Goal: Task Accomplishment & Management: Use online tool/utility

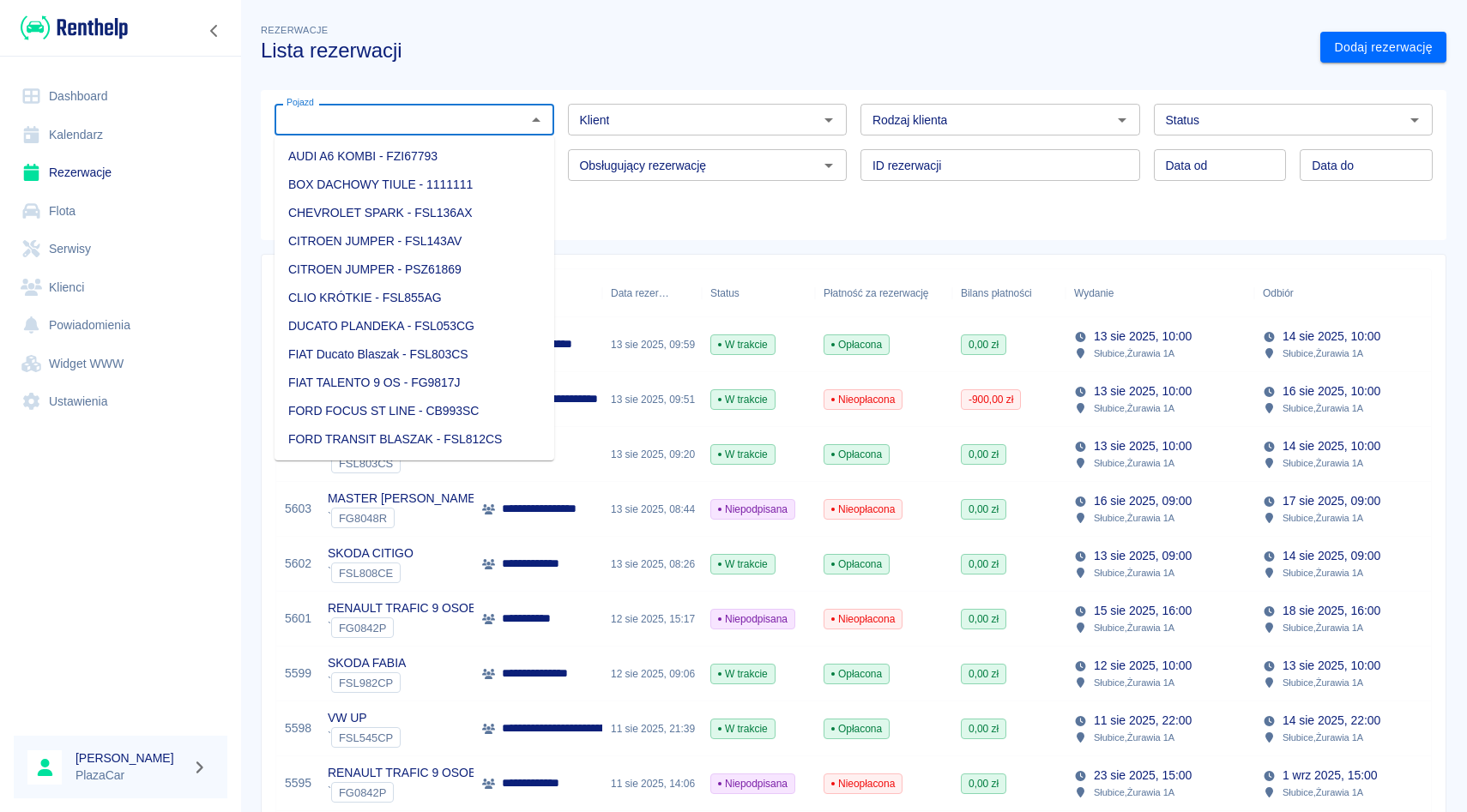
click at [349, 126] on input "Pojazd" at bounding box center [401, 120] width 241 height 21
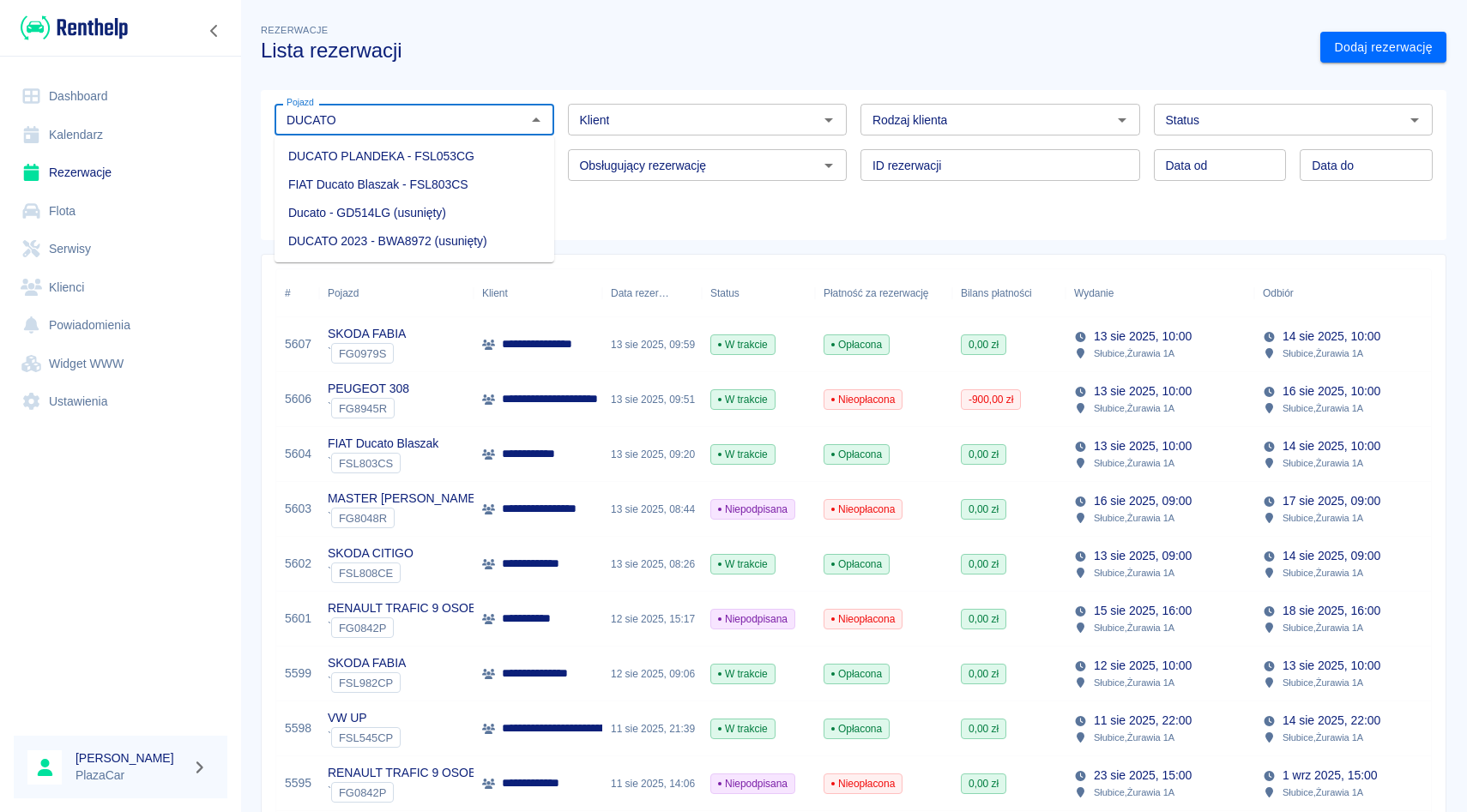
click at [359, 192] on li "FIAT Ducato Blaszak - FSL803CS" at bounding box center [414, 184] width 280 height 28
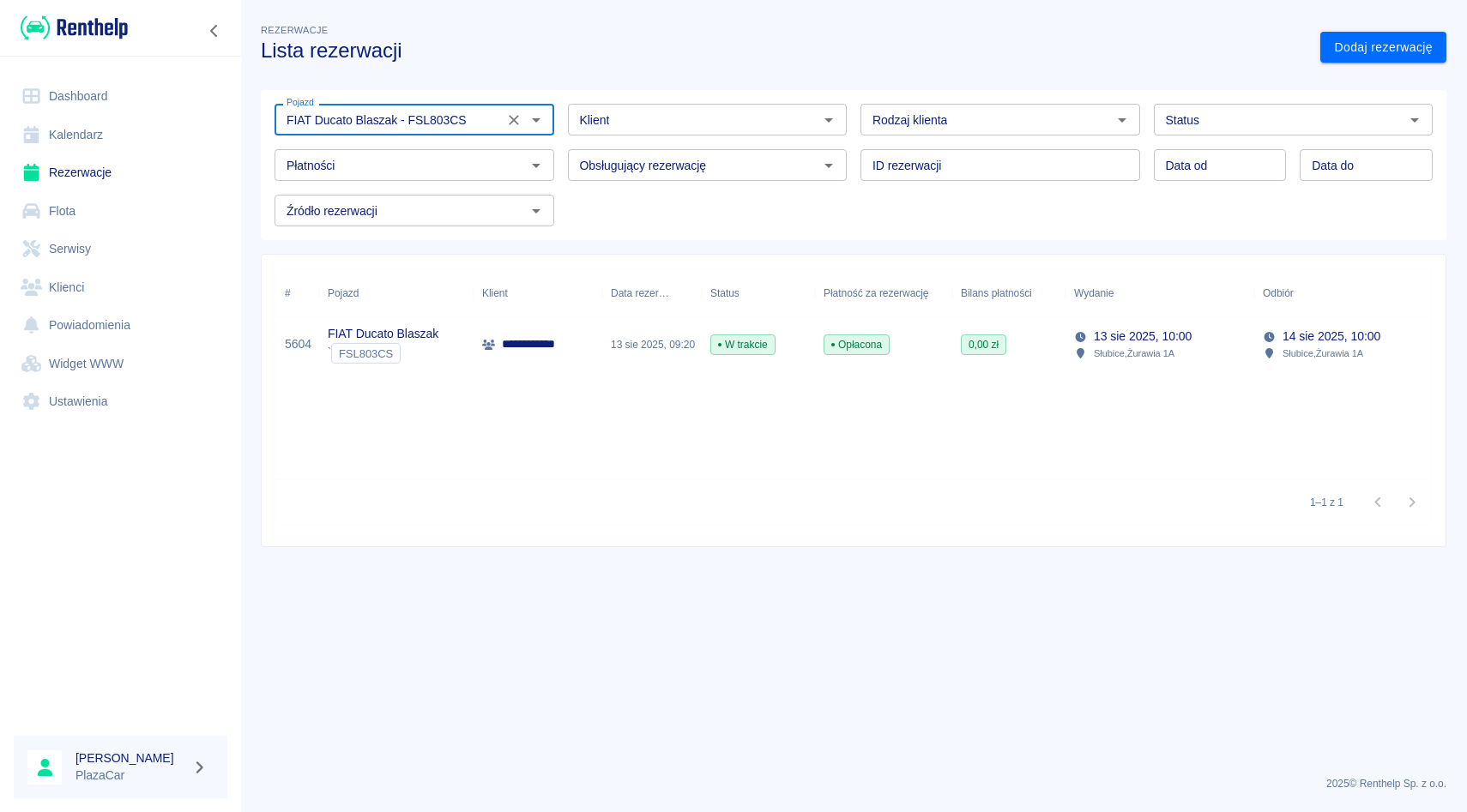
type input "FIAT Ducato Blaszak - FSL803CS"
click at [542, 363] on div "**********" at bounding box center [537, 345] width 128 height 55
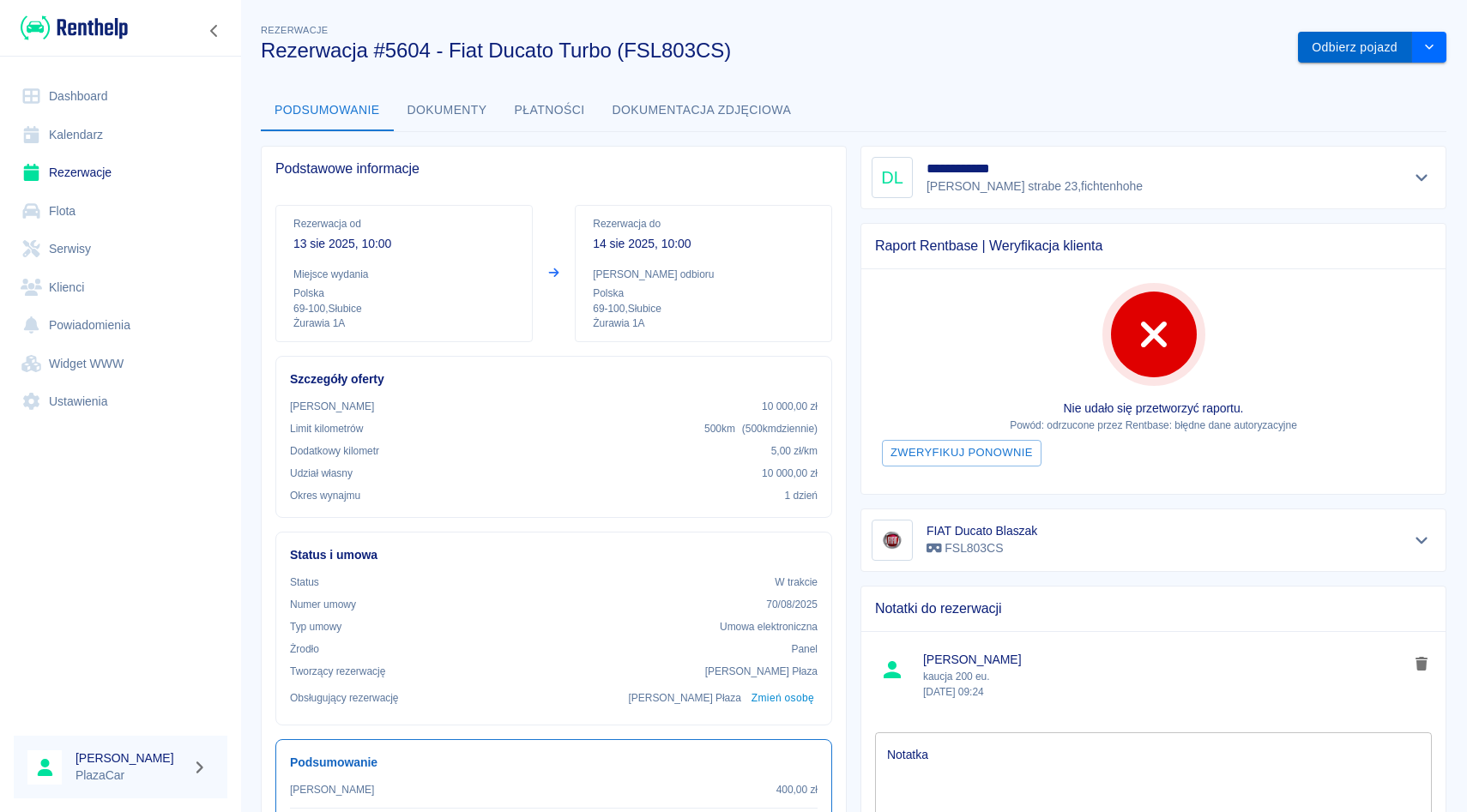
click at [1344, 42] on button "Odbierz pojazd" at bounding box center [1355, 47] width 114 height 32
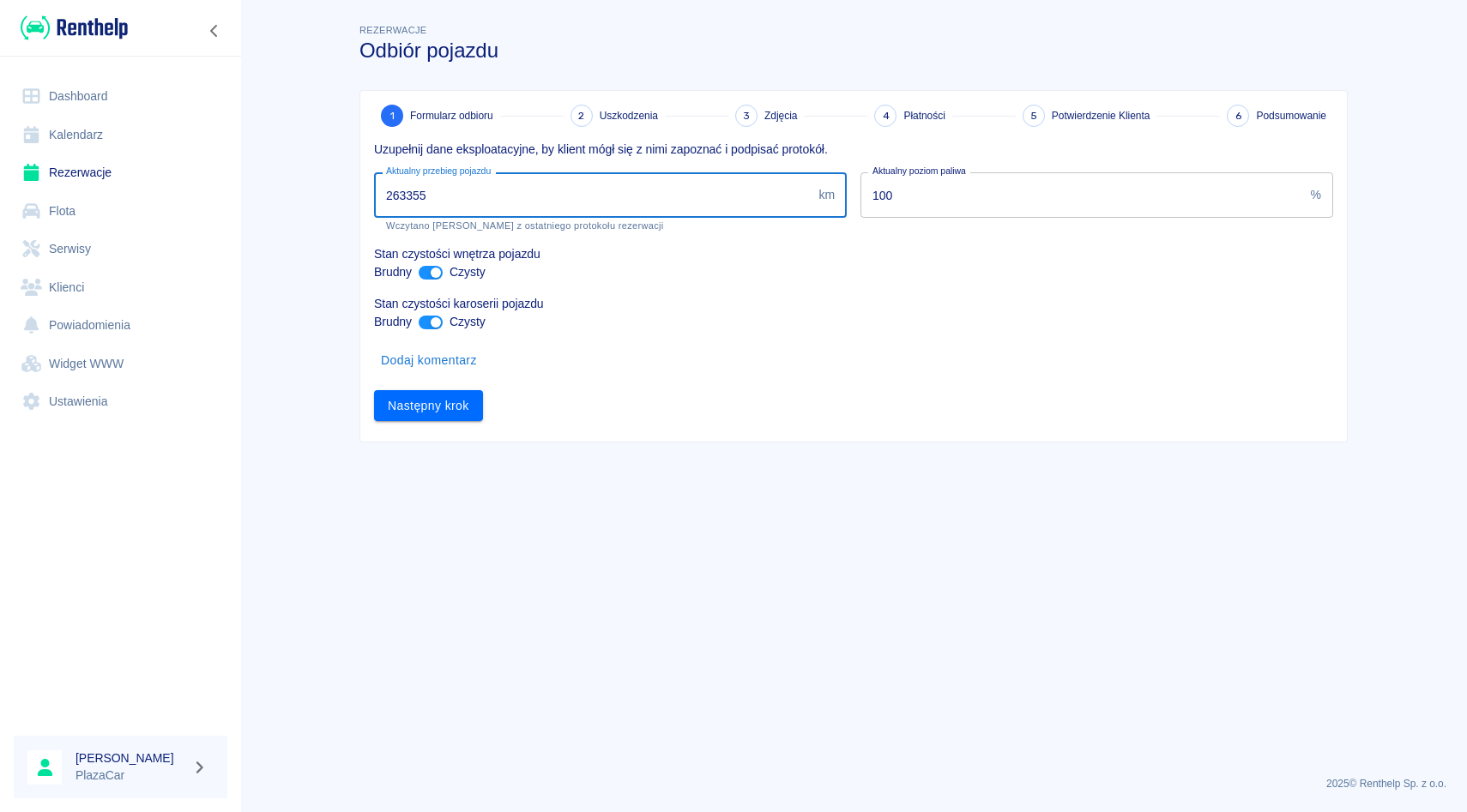
click at [521, 182] on input "263355" at bounding box center [592, 195] width 437 height 45
click at [411, 193] on input "263355" at bounding box center [592, 195] width 437 height 45
click at [407, 193] on input "263355" at bounding box center [592, 195] width 437 height 45
click at [433, 195] on input "267355" at bounding box center [592, 195] width 437 height 45
type input "267490"
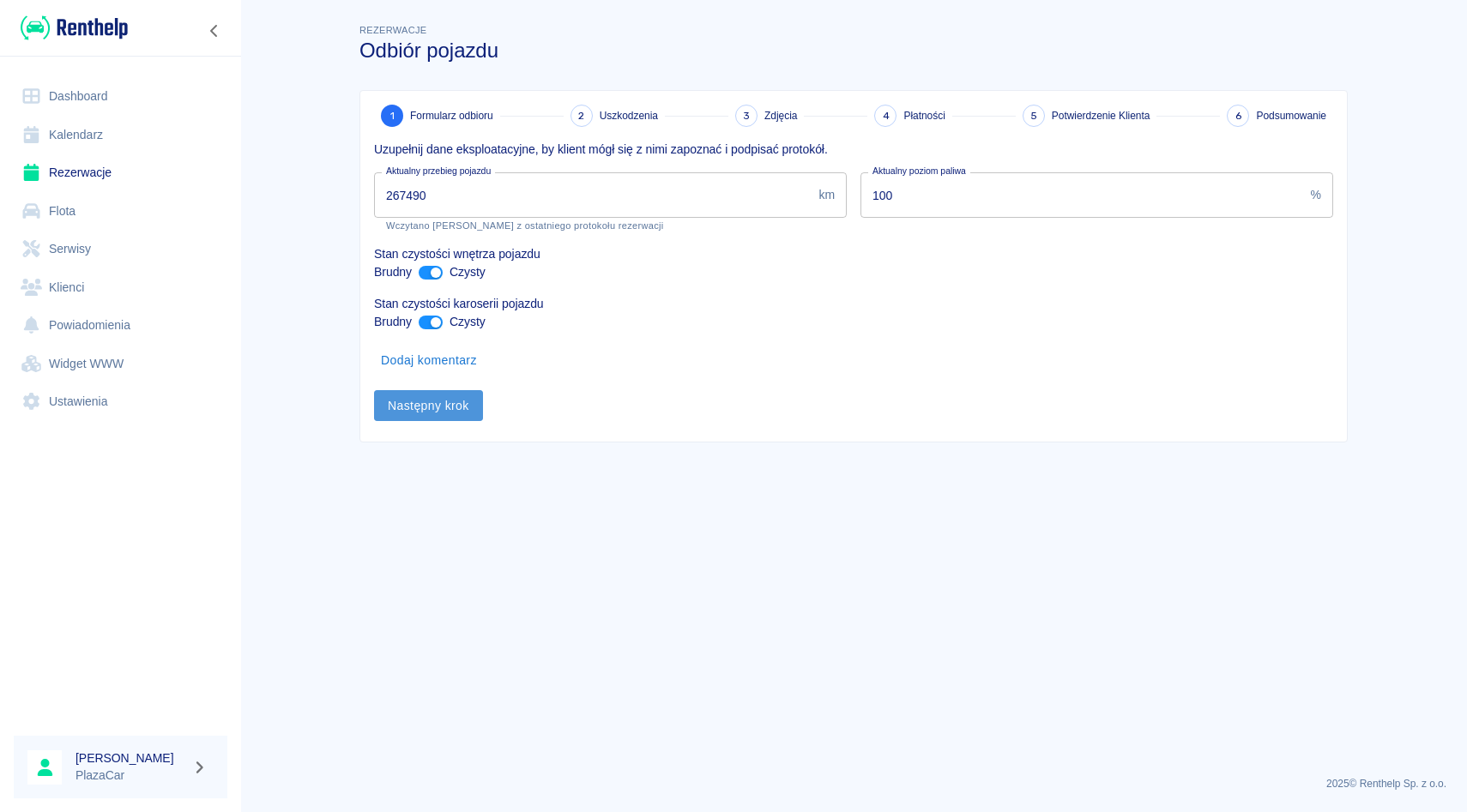
click at [458, 405] on button "Następny krok" at bounding box center [428, 406] width 109 height 32
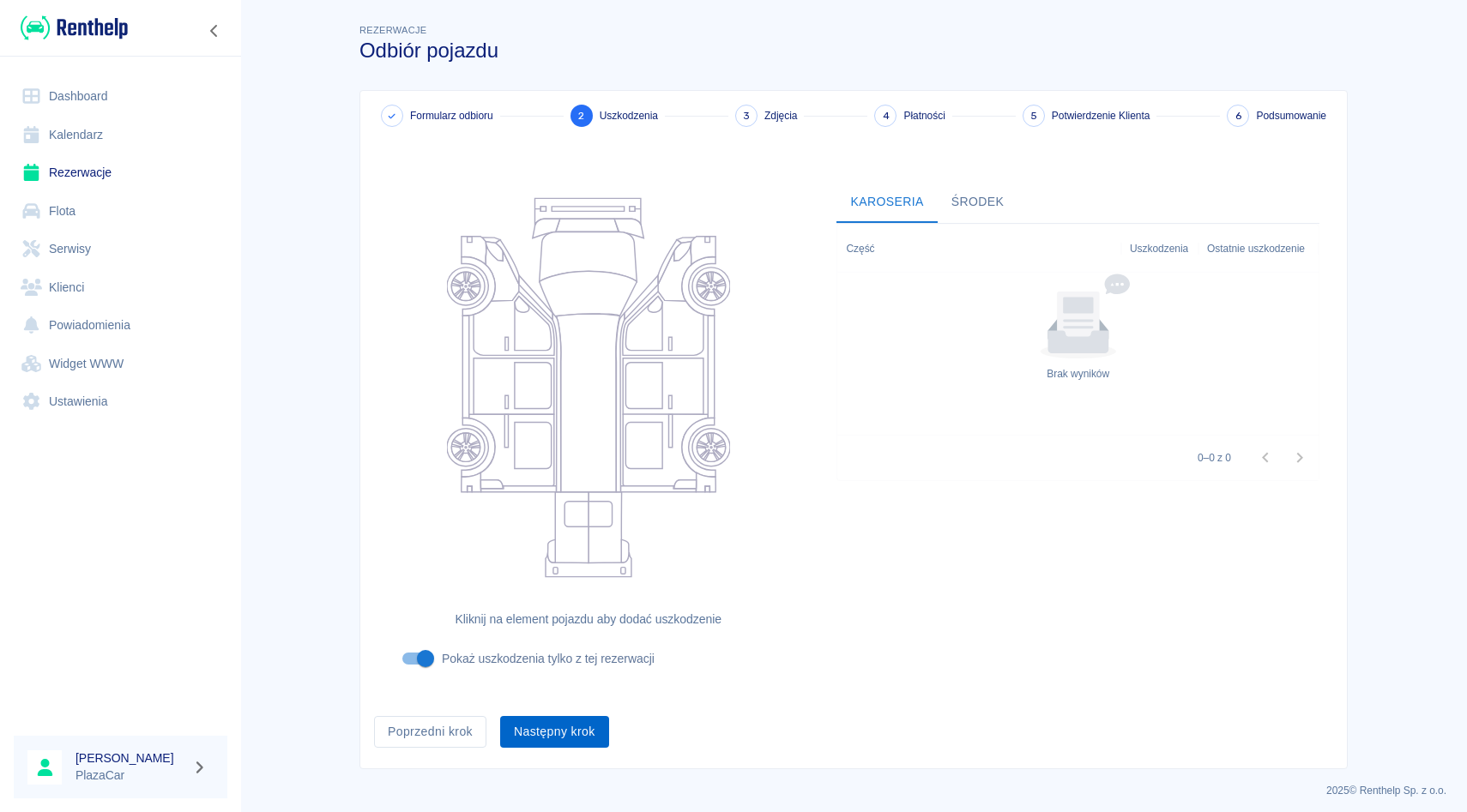
click at [576, 720] on button "Następny krok" at bounding box center [554, 732] width 109 height 32
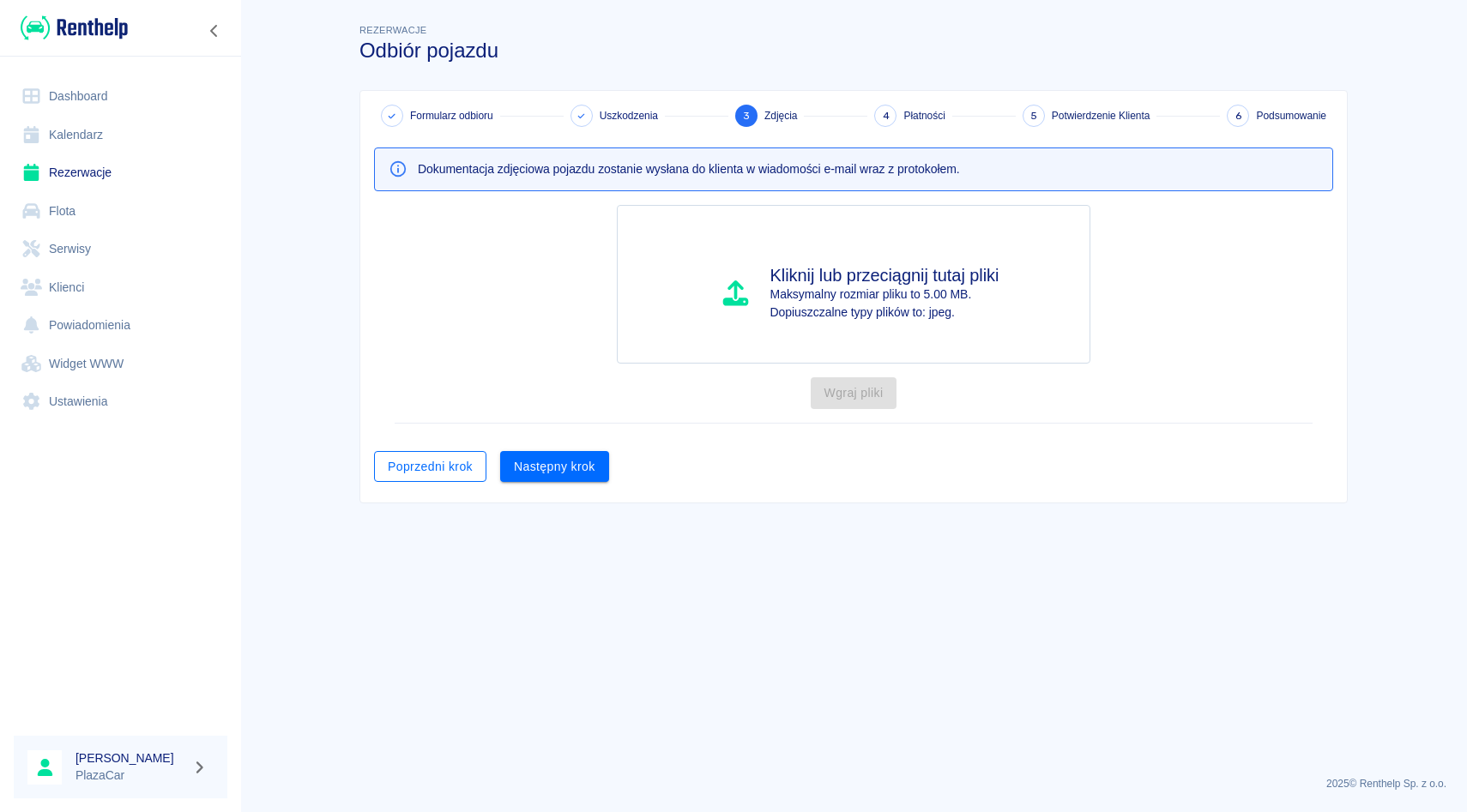
click at [467, 469] on button "Poprzedni krok" at bounding box center [430, 466] width 112 height 32
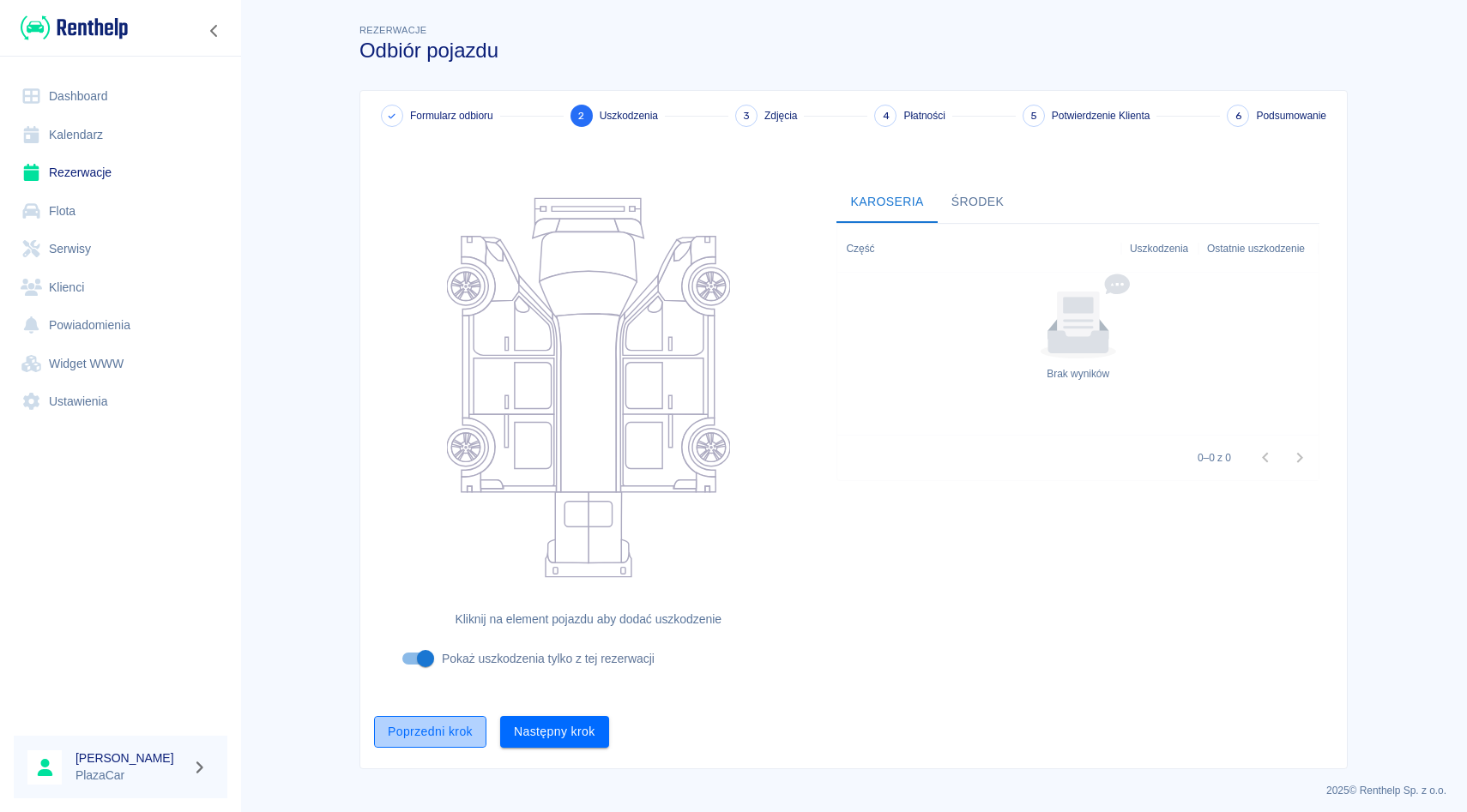
click at [450, 737] on button "Poprzedni krok" at bounding box center [430, 732] width 112 height 32
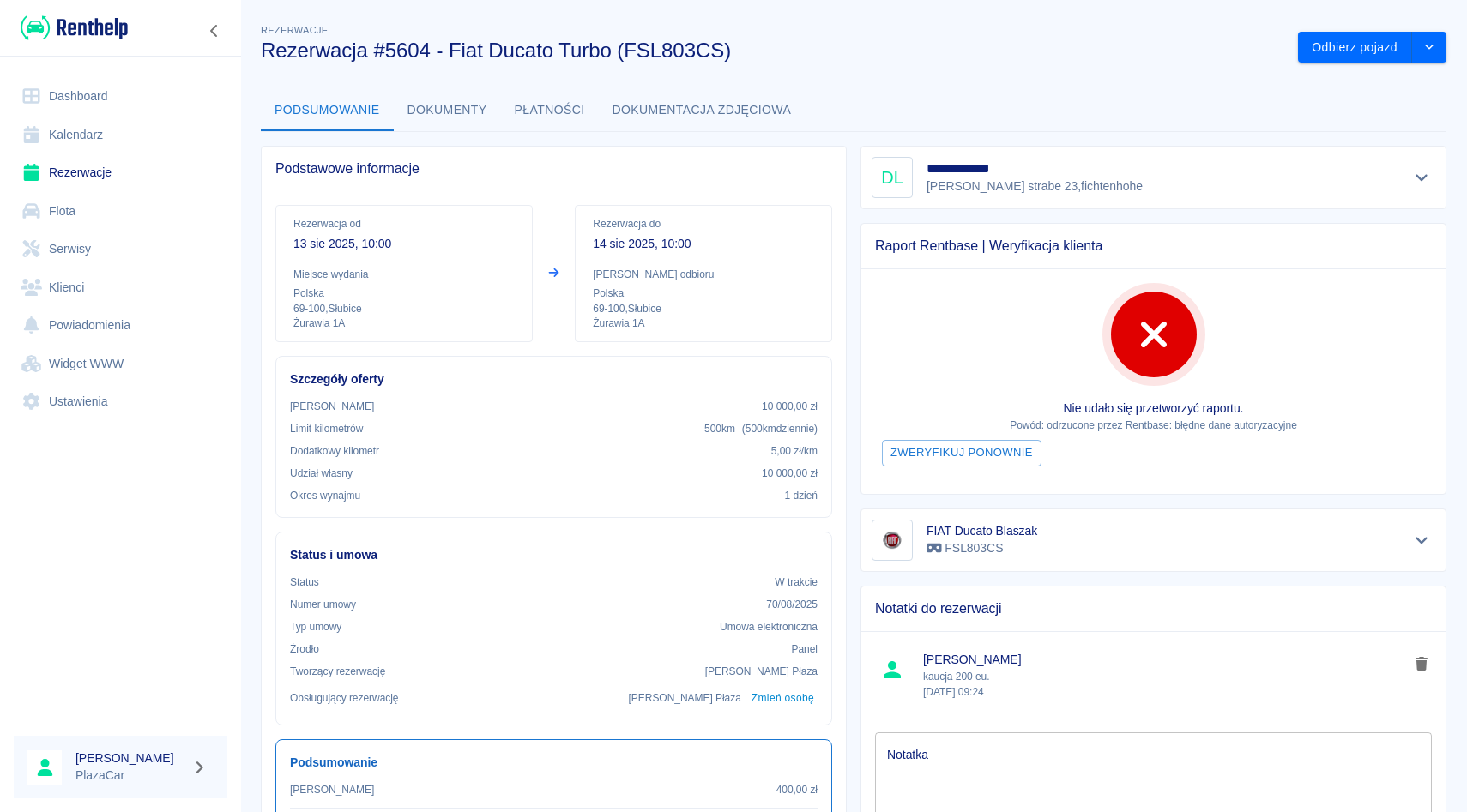
click at [1359, 27] on div "Odbierz pojazd" at bounding box center [1366, 41] width 162 height 45
click at [1359, 41] on button "Odbierz pojazd" at bounding box center [1355, 47] width 114 height 32
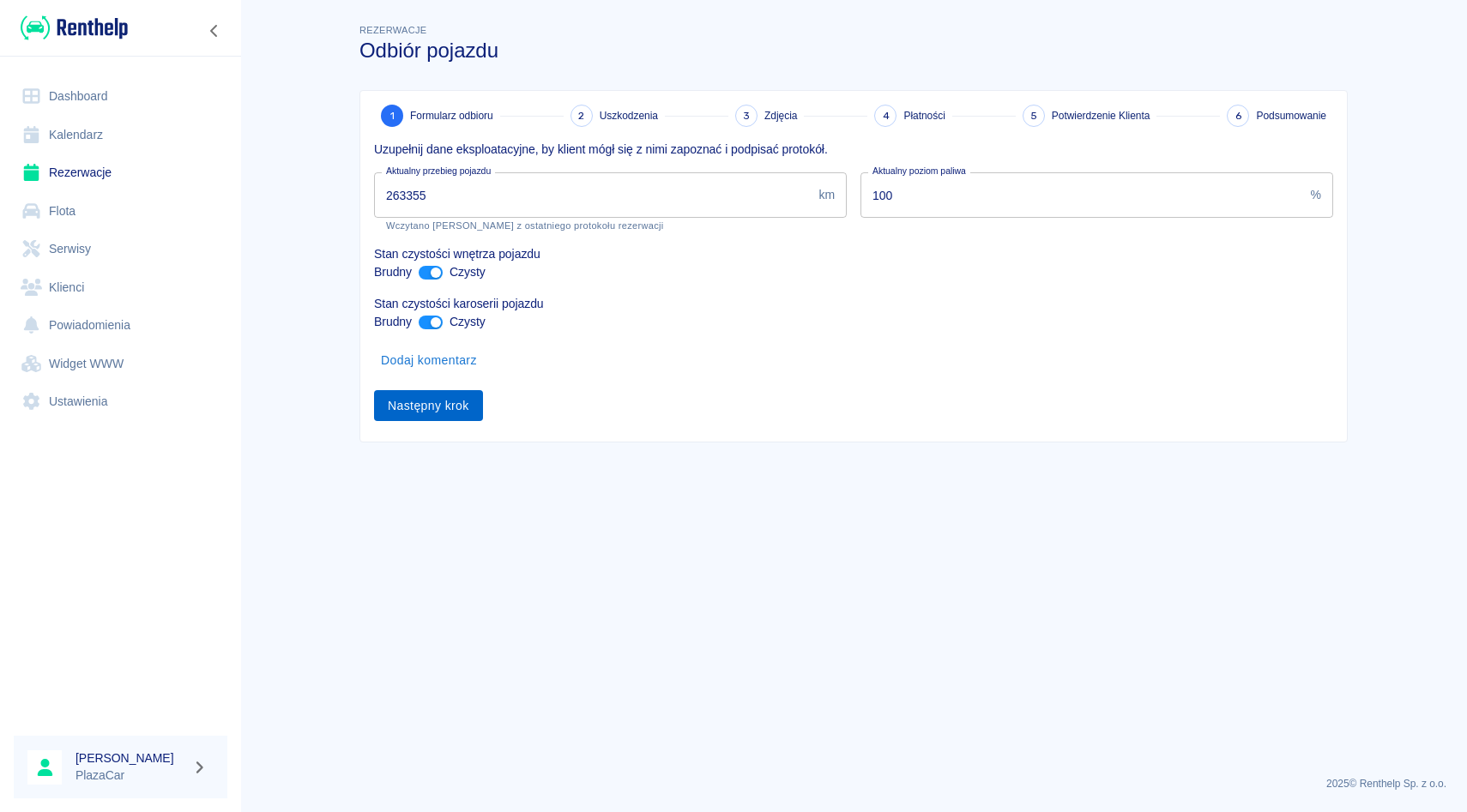
click at [456, 414] on button "Następny krok" at bounding box center [428, 406] width 109 height 32
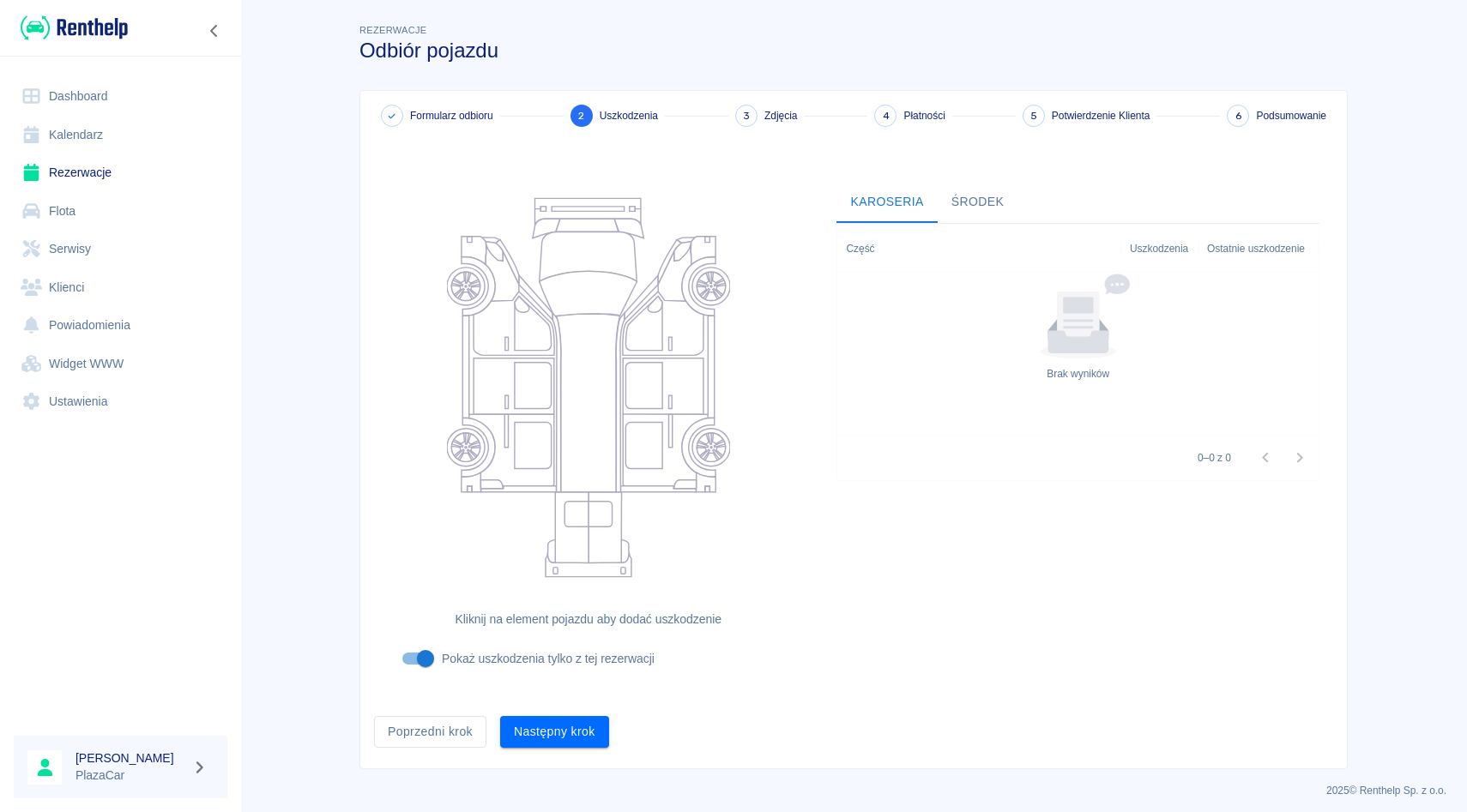
scroll to position [6, 0]
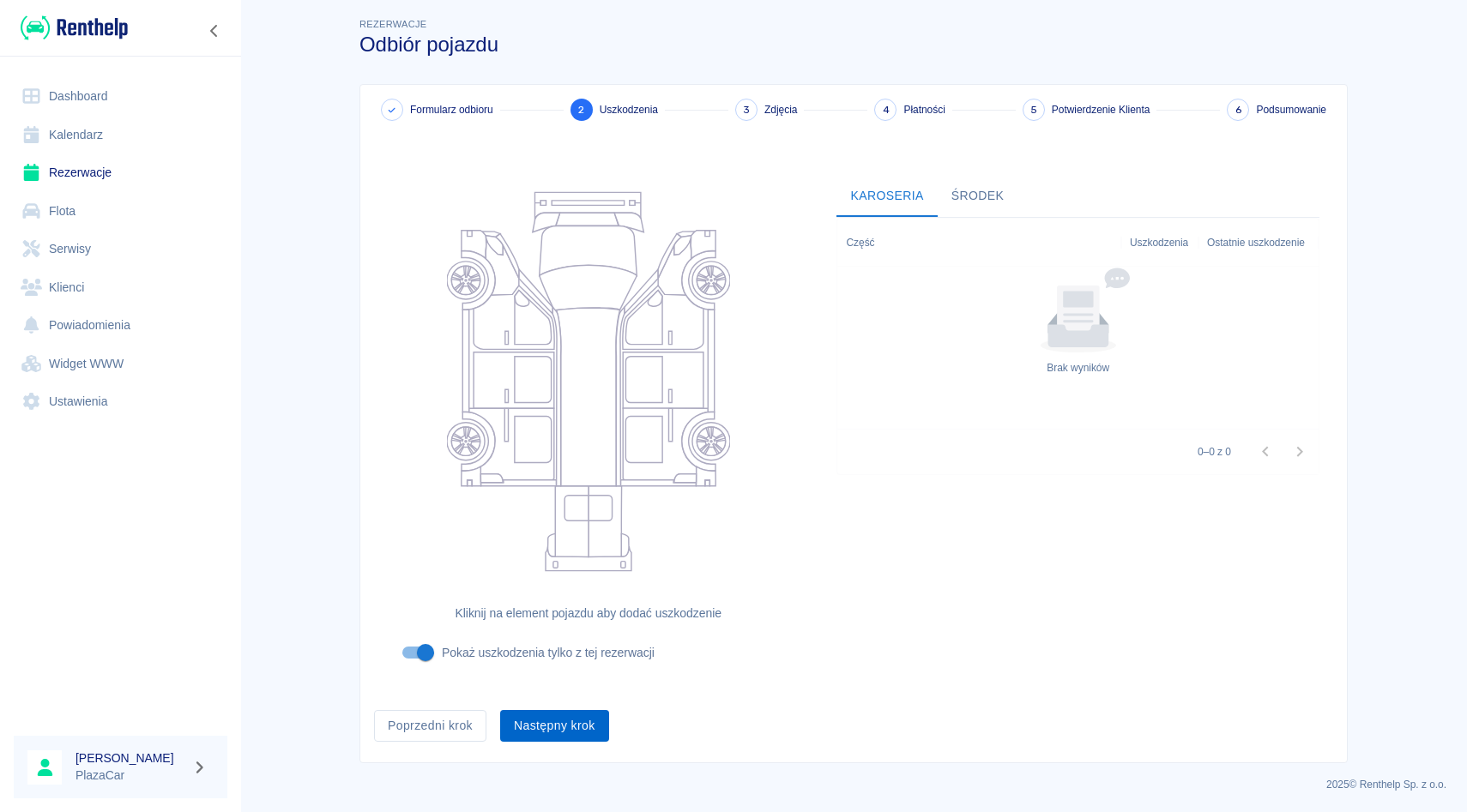
click at [533, 721] on button "Następny krok" at bounding box center [554, 726] width 109 height 32
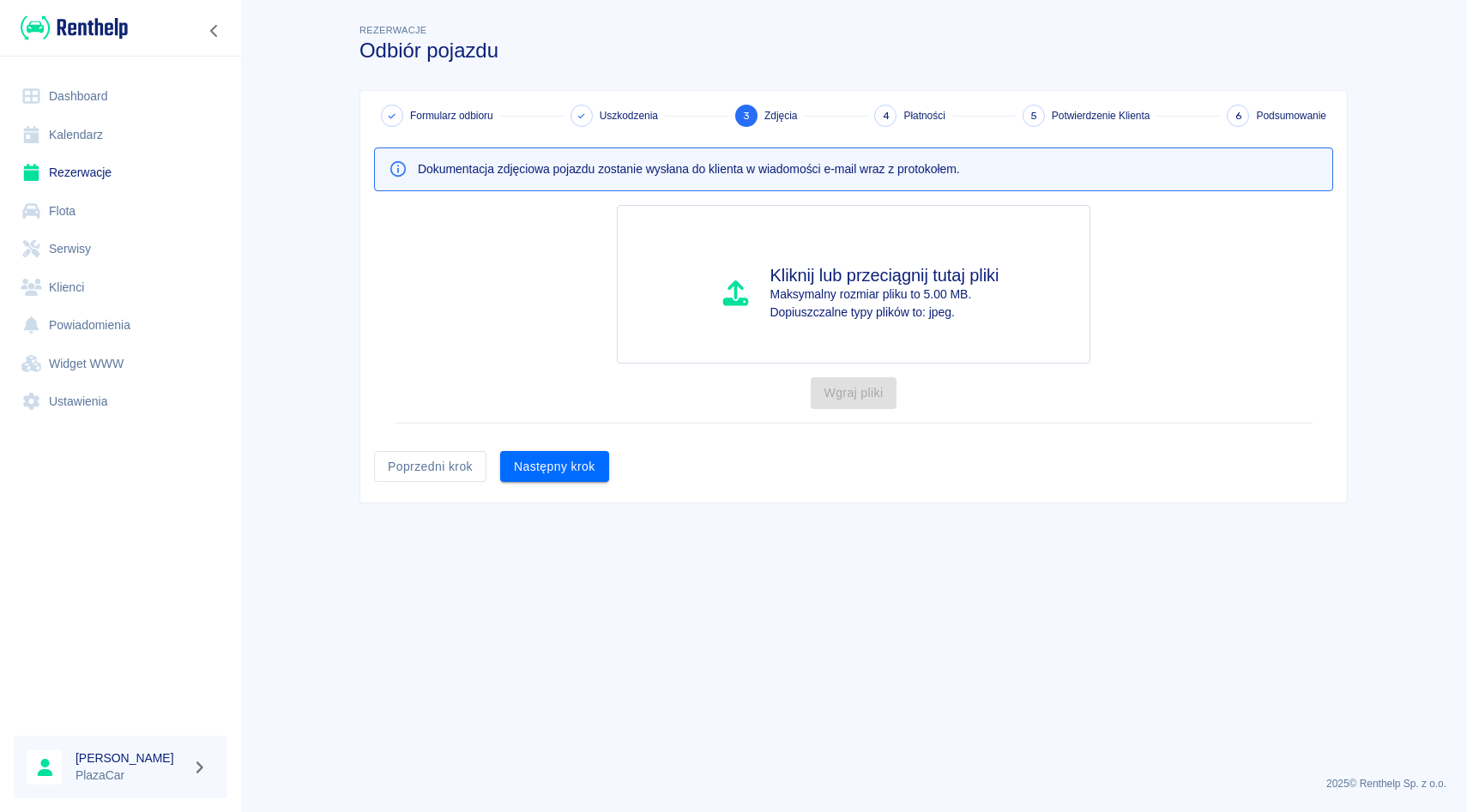
scroll to position [0, 0]
click at [567, 467] on button "Następny krok" at bounding box center [554, 466] width 109 height 32
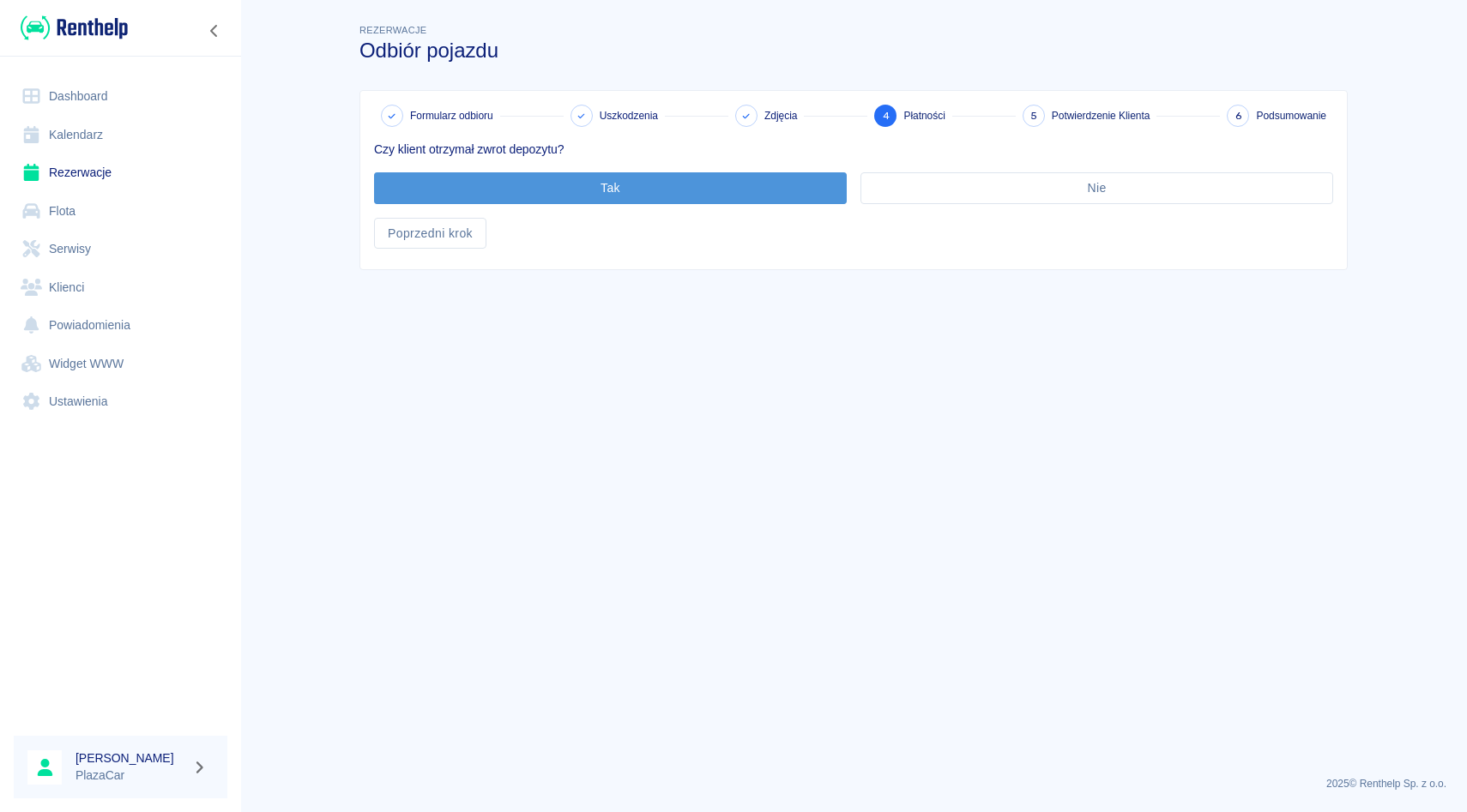
click at [473, 196] on button "Tak" at bounding box center [610, 188] width 473 height 32
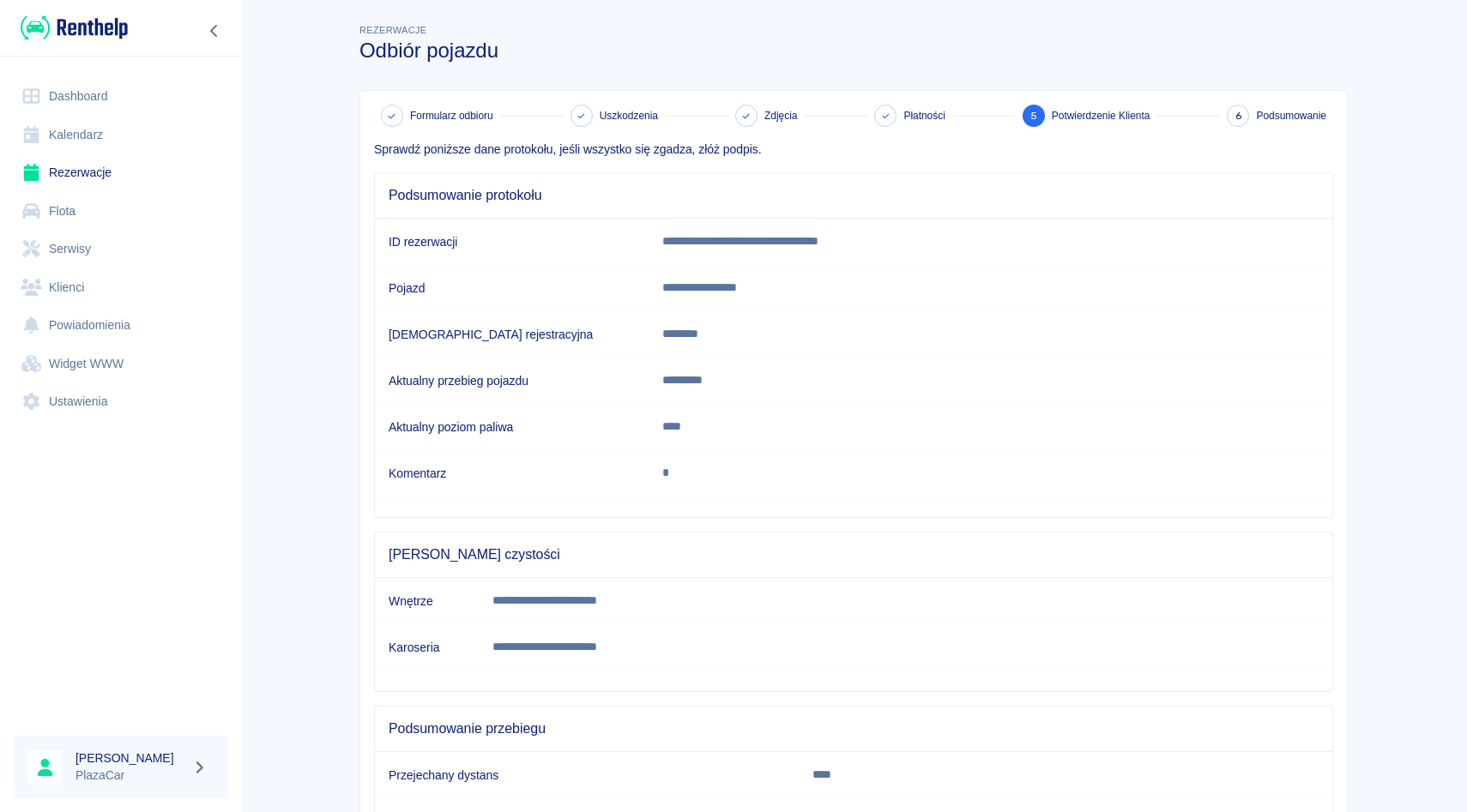
scroll to position [170, 0]
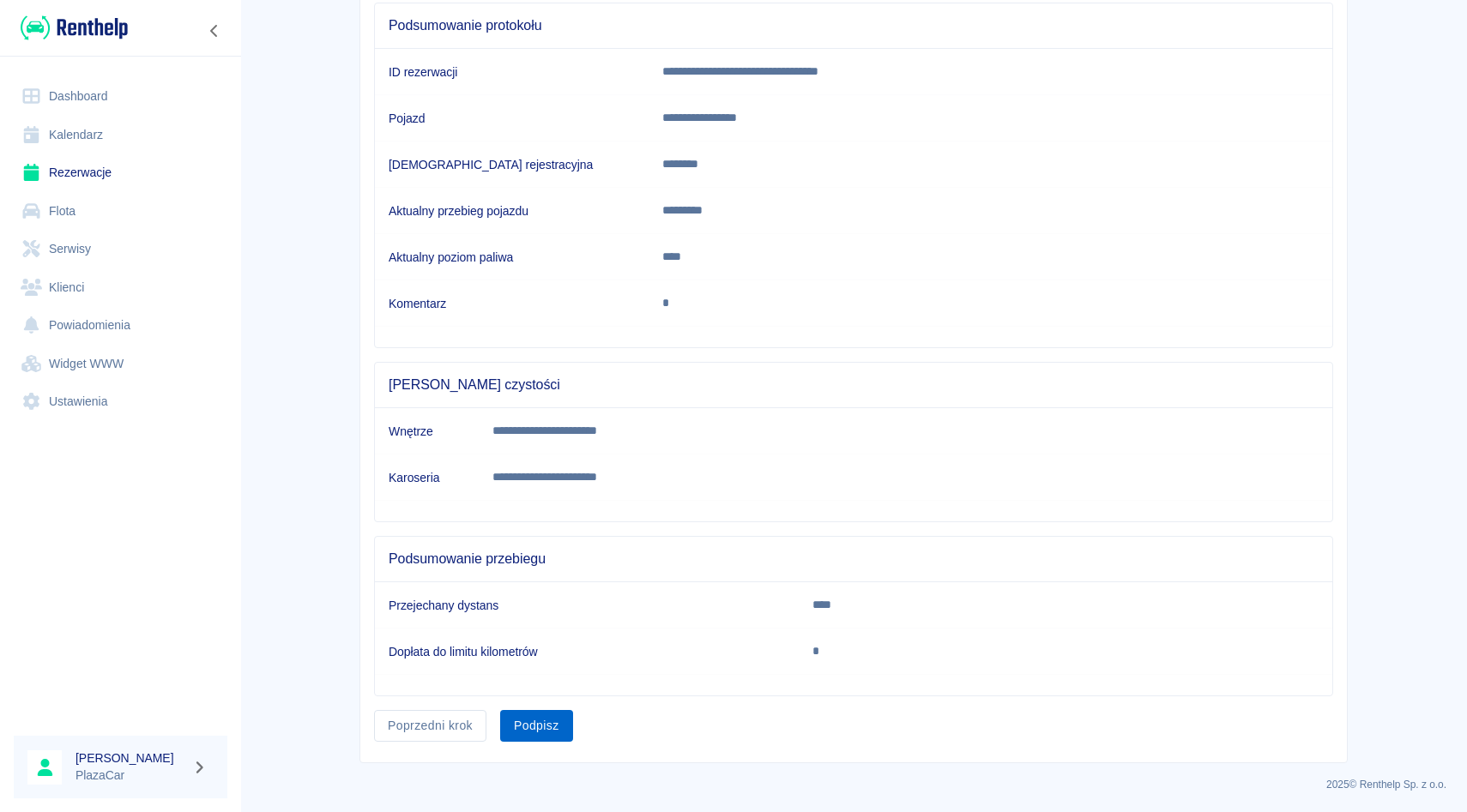
click at [552, 726] on button "Podpisz" at bounding box center [537, 726] width 73 height 32
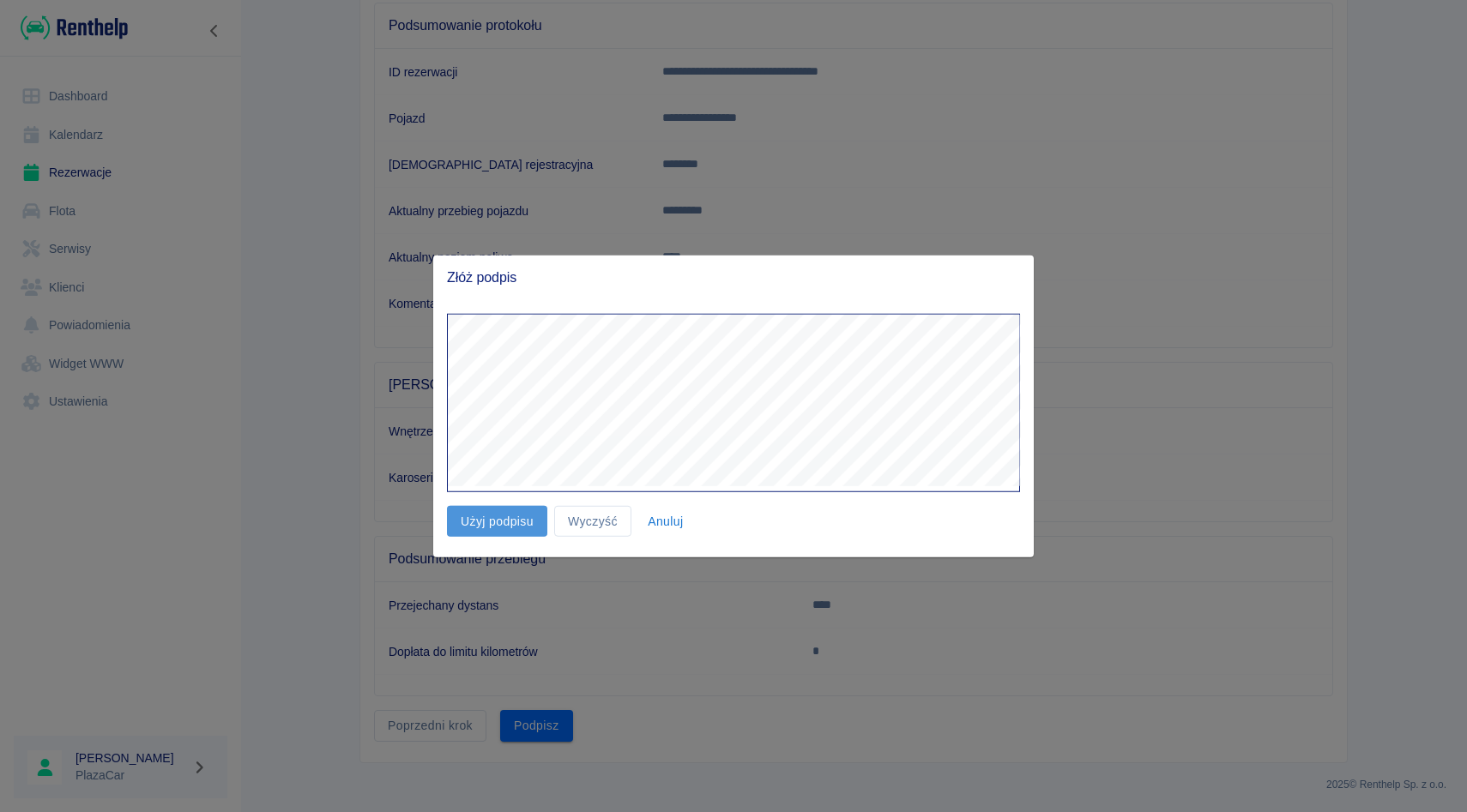
click at [514, 534] on button "Użyj podpisu" at bounding box center [497, 520] width 100 height 32
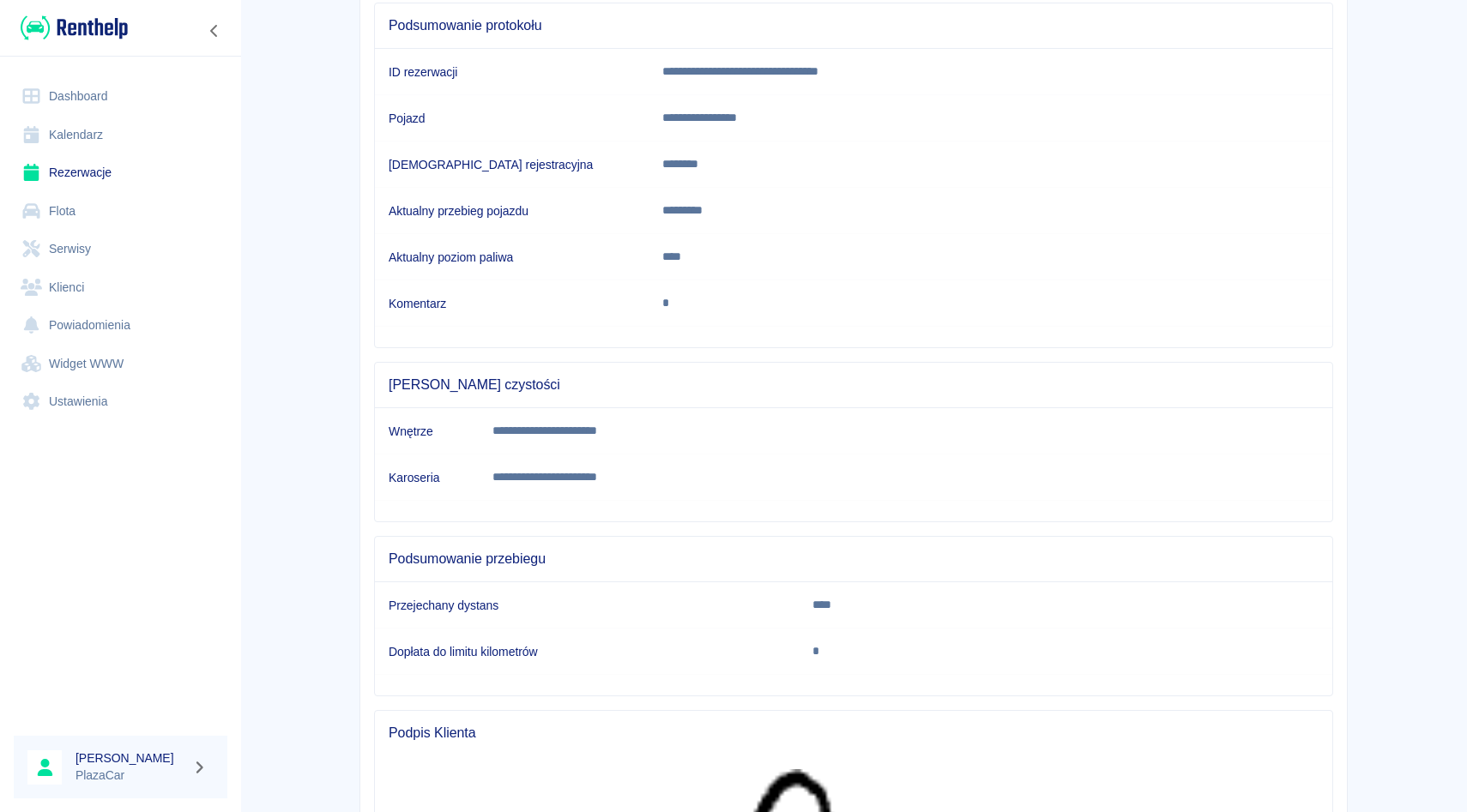
scroll to position [657, 0]
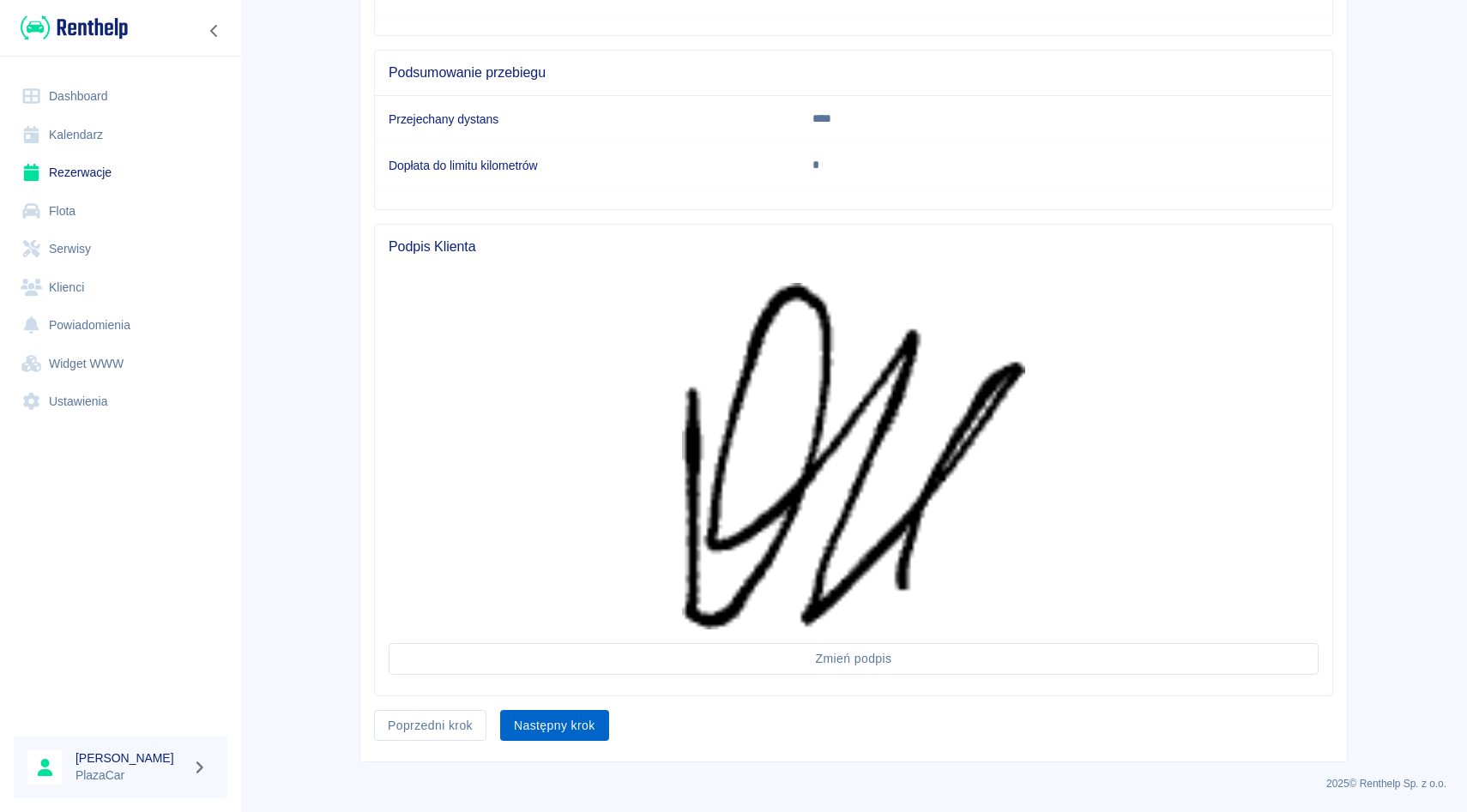
click at [543, 716] on button "Następny krok" at bounding box center [554, 726] width 109 height 32
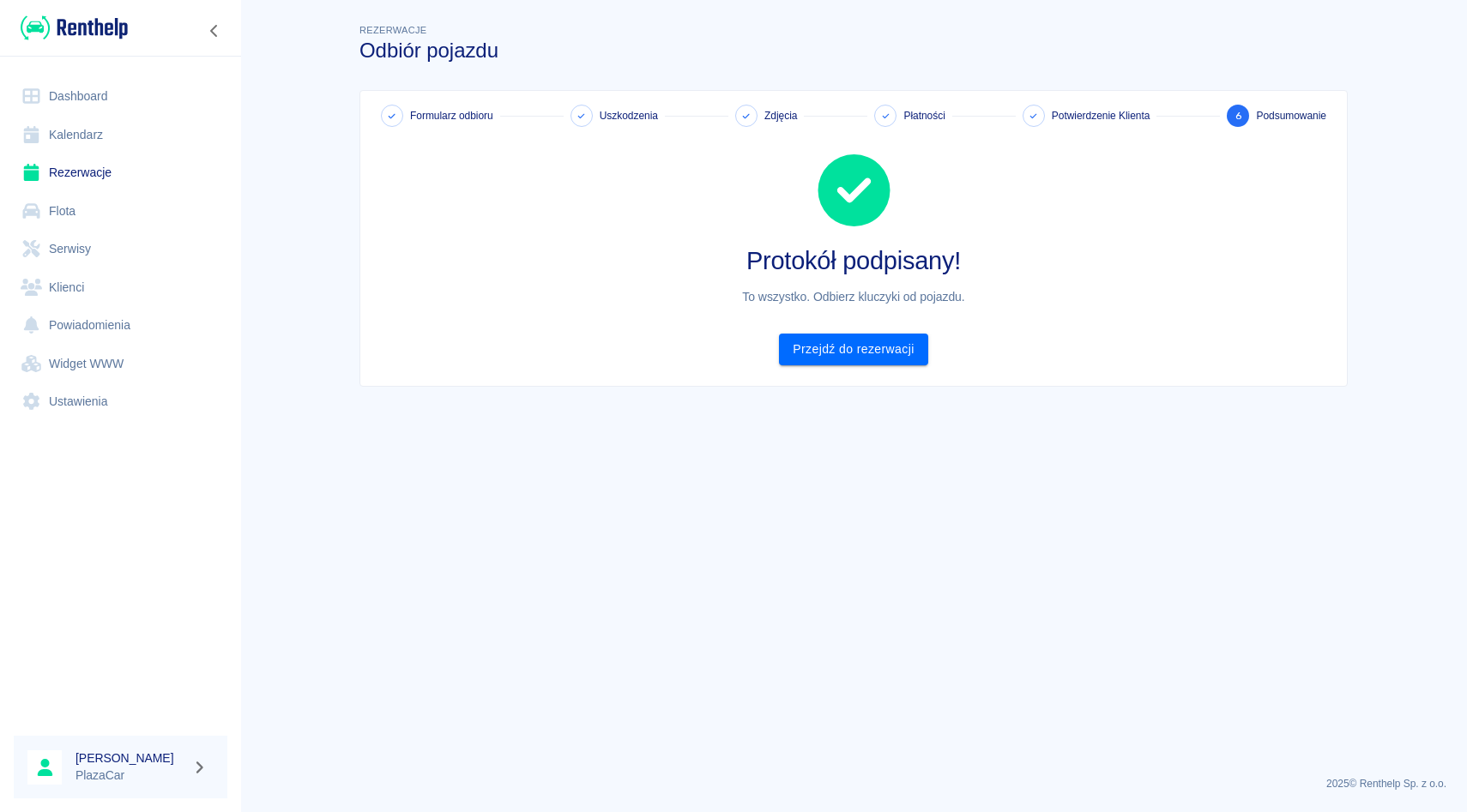
scroll to position [0, 0]
click at [119, 162] on link "Rezerwacje" at bounding box center [120, 173] width 213 height 39
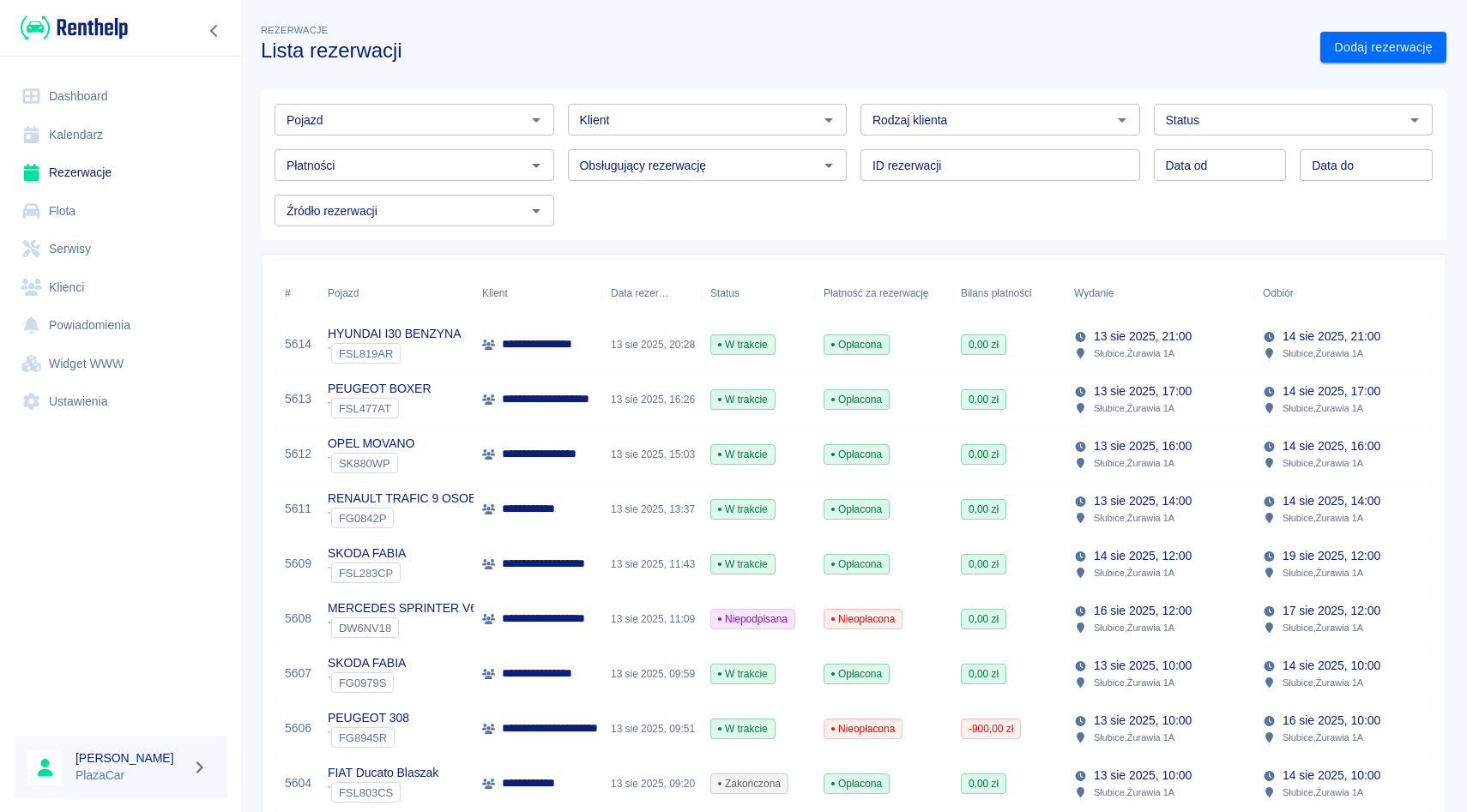
click at [852, 142] on div "ID rezerwacji ID rezerwacji" at bounding box center [994, 157] width 294 height 45
click at [555, 93] on div "Klient Klient" at bounding box center [701, 112] width 294 height 45
click at [562, 139] on div "Obsługujący rezerwację Obsługujący rezerwację" at bounding box center [701, 157] width 294 height 45
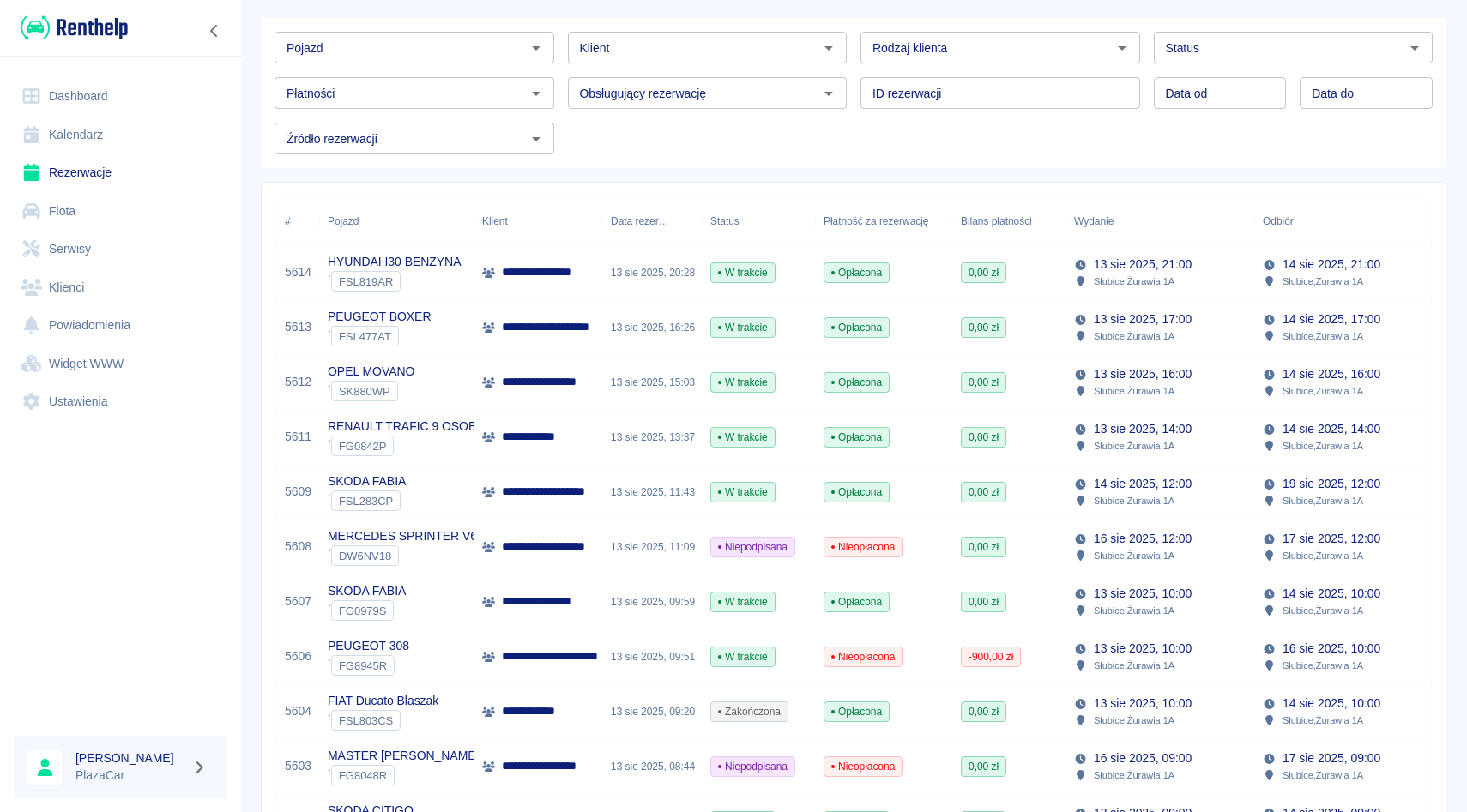
scroll to position [103, 0]
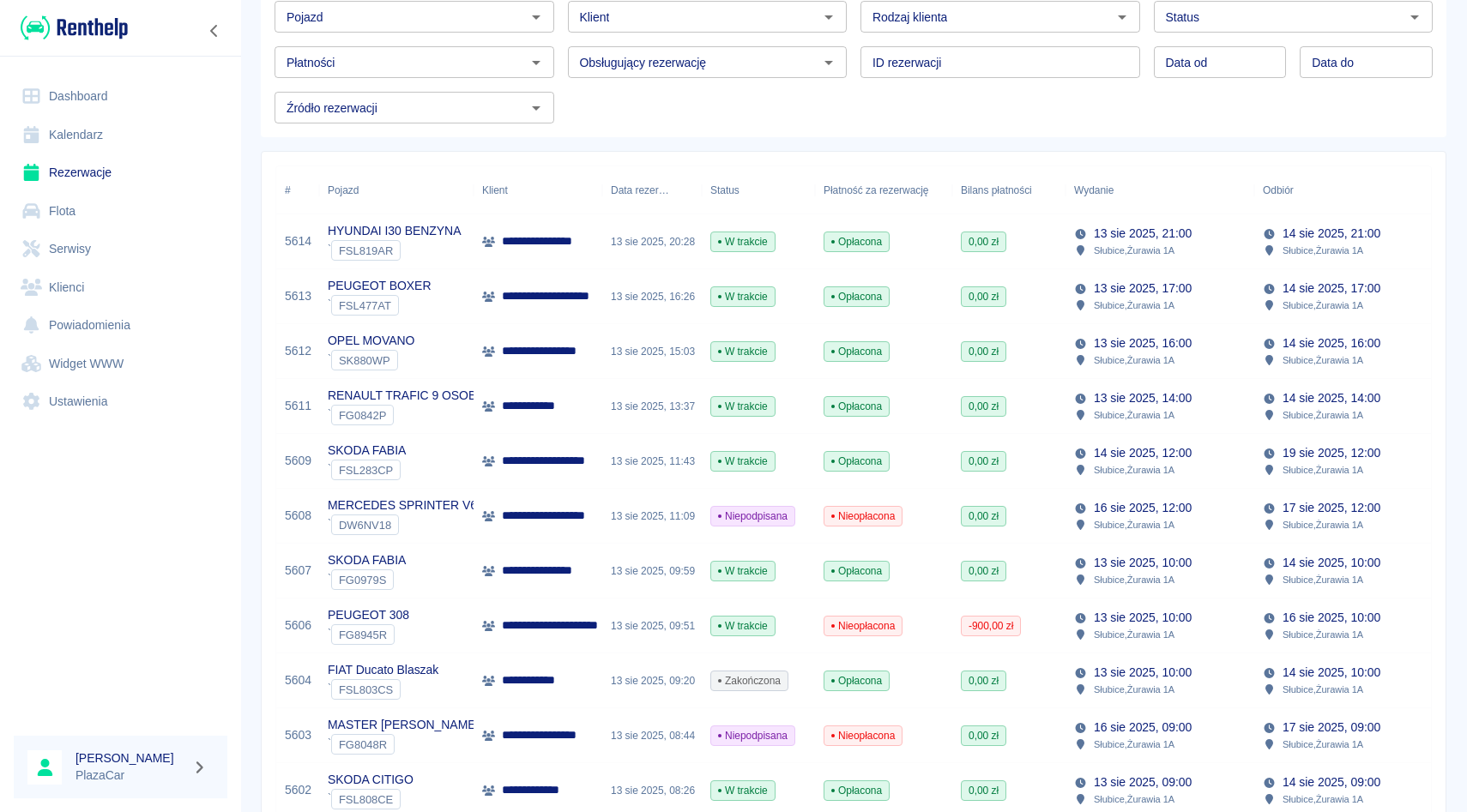
click at [556, 56] on div "Obsługujący rezerwację Obsługujący rezerwację" at bounding box center [701, 55] width 294 height 45
click at [563, 71] on div "Obsługujący rezerwację Obsługujący rezerwację" at bounding box center [701, 55] width 294 height 45
click at [563, 68] on div "Obsługujący rezerwację Obsługujący rezerwację" at bounding box center [701, 55] width 294 height 45
click at [563, 66] on div "Obsługujący rezerwację Obsługujący rezerwację" at bounding box center [701, 55] width 294 height 45
click at [673, 42] on div "Obsługujący rezerwację Obsługujący rezerwację" at bounding box center [701, 55] width 294 height 45
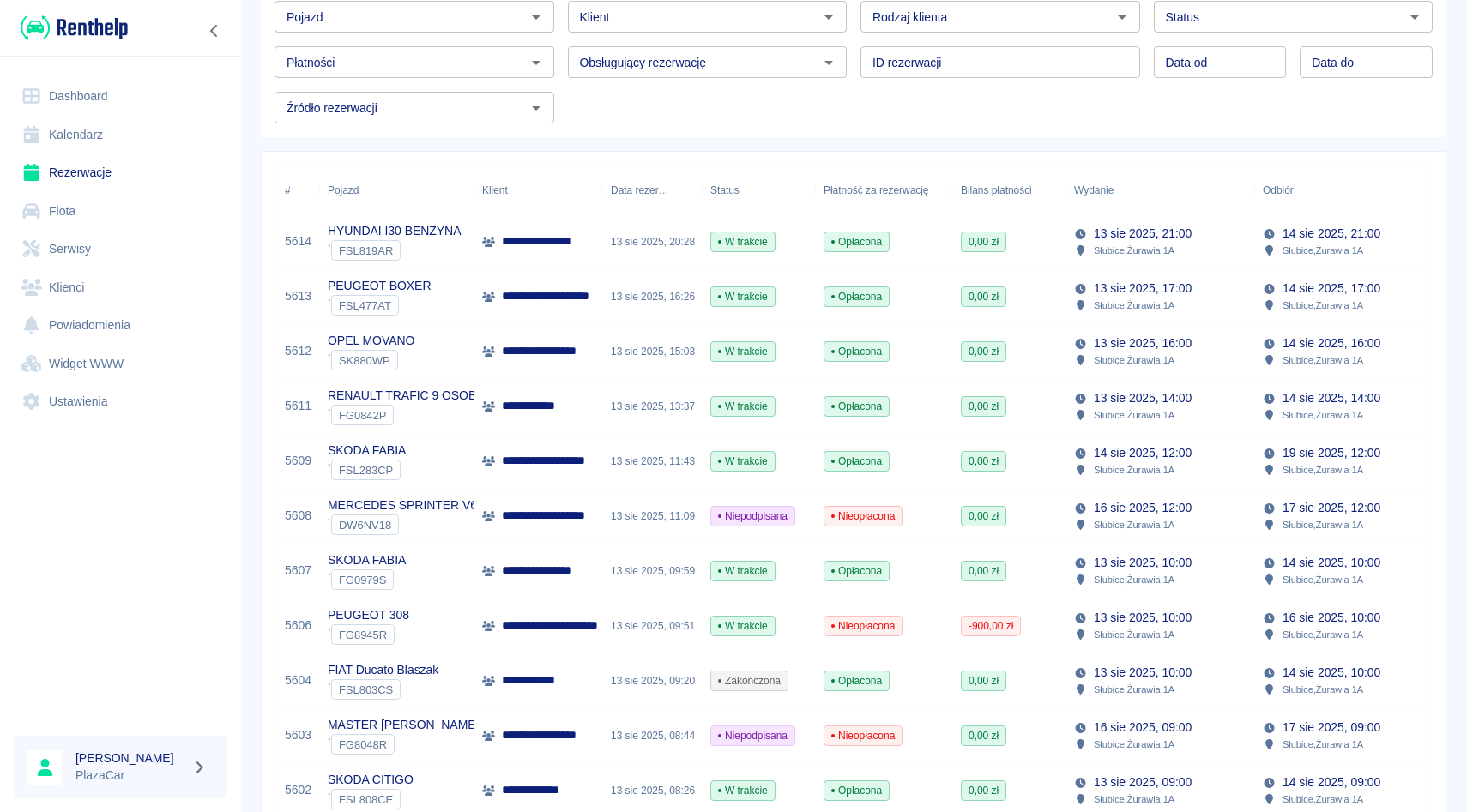
click at [857, 58] on div "ID rezerwacji ID rezerwacji" at bounding box center [994, 55] width 294 height 45
click at [857, 12] on div "Rodzaj klienta Rodzaj klienta" at bounding box center [994, 10] width 294 height 45
click at [698, 45] on div "Obsługujący rezerwację Obsługujący rezerwację" at bounding box center [701, 55] width 294 height 45
click at [560, 65] on div "Obsługujący rezerwację Obsługujący rezerwację" at bounding box center [701, 55] width 294 height 45
click at [558, 21] on div "Klient Klient" at bounding box center [701, 10] width 294 height 45
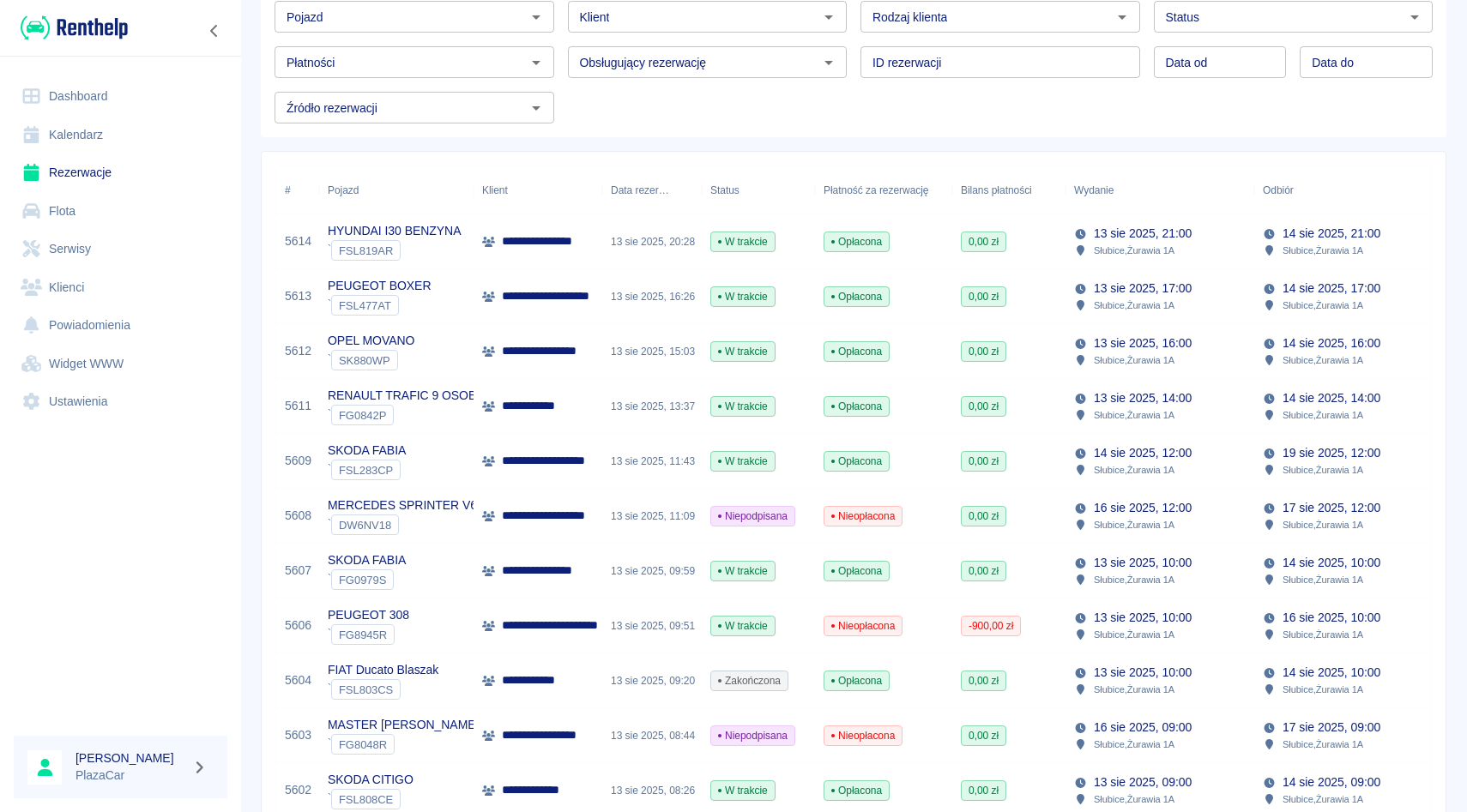
click at [555, 70] on div "Obsługujący rezerwację Obsługujący rezerwację" at bounding box center [701, 55] width 294 height 45
click at [857, 68] on div "ID rezerwacji ID rezerwacji" at bounding box center [994, 55] width 294 height 45
click at [1150, 67] on div "Data od Data od Data do Data do" at bounding box center [1287, 55] width 294 height 45
click at [1149, 16] on div "Status Status" at bounding box center [1287, 10] width 294 height 45
click at [1296, 60] on div "Data od Data od Data do Data do" at bounding box center [1294, 62] width 280 height 32
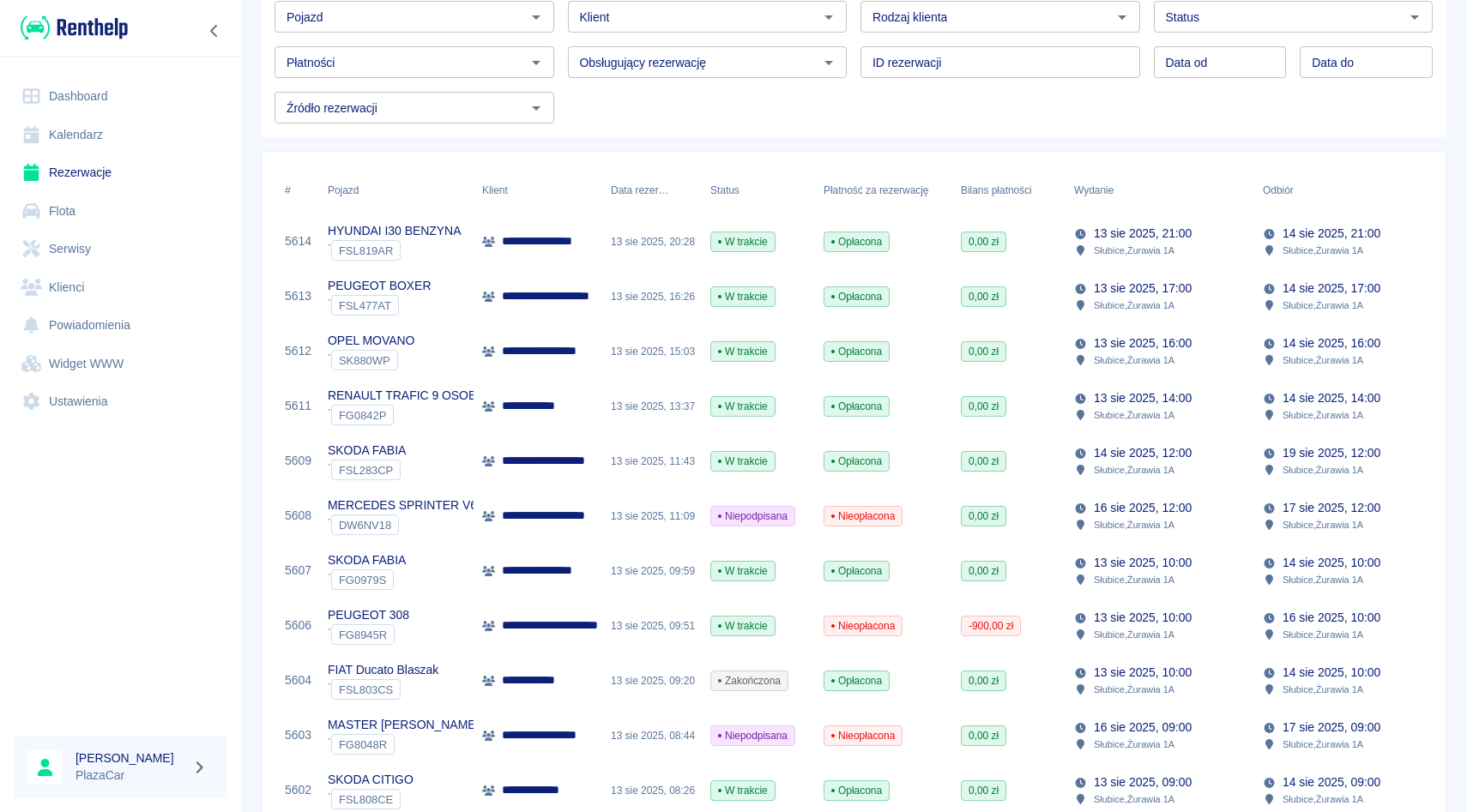
click at [1148, 12] on div "Status Status" at bounding box center [1287, 10] width 294 height 45
click at [1144, 58] on div "Data od Data od Data do Data do" at bounding box center [1287, 55] width 294 height 45
click at [853, 14] on div "Rodzaj klienta Rodzaj klienta" at bounding box center [994, 10] width 294 height 45
click at [853, 53] on div "ID rezerwacji ID rezerwacji" at bounding box center [994, 55] width 294 height 45
click at [563, 17] on div "Klient Klient" at bounding box center [701, 10] width 294 height 45
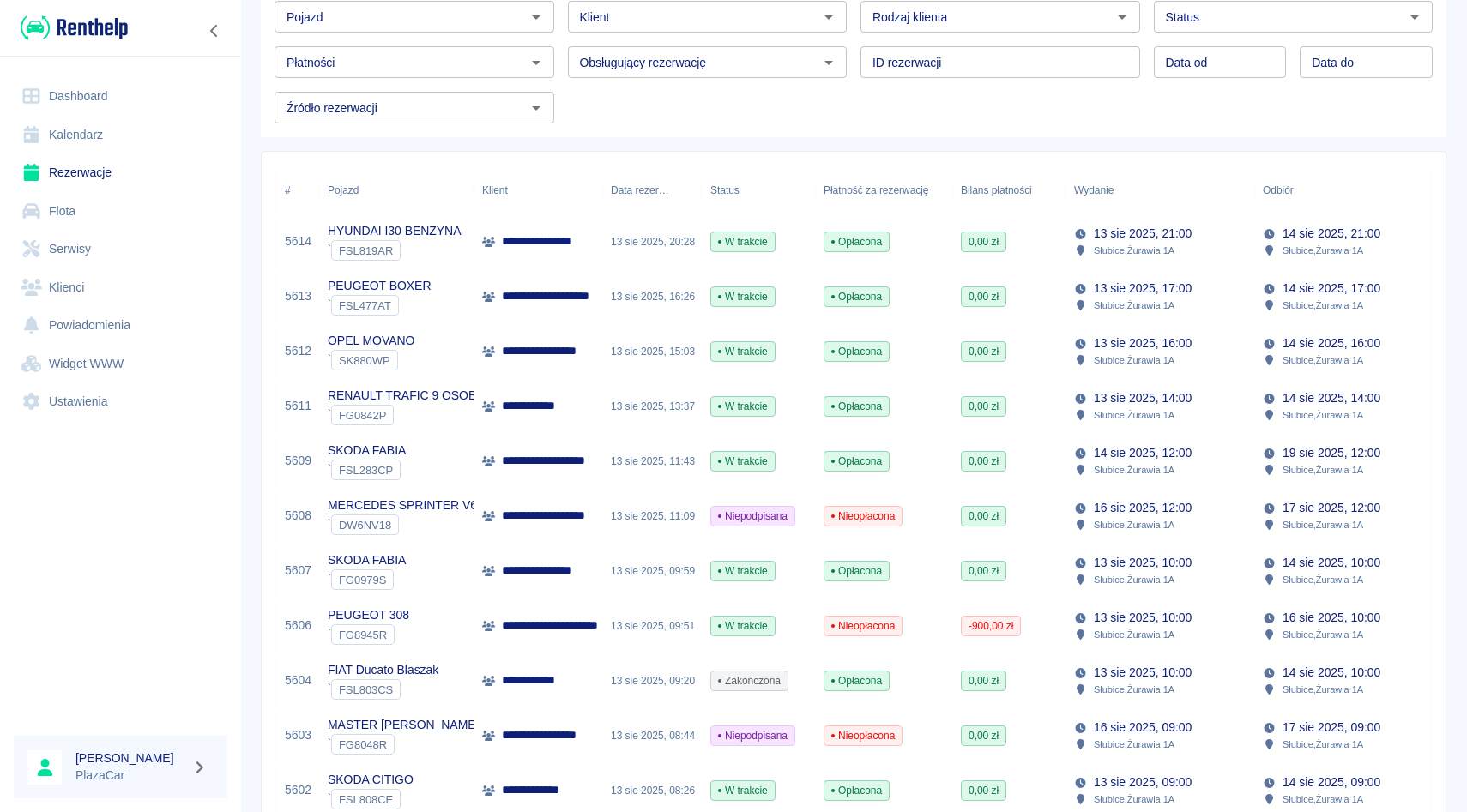
click at [561, 64] on div "Obsługujący rezerwację Obsługujący rezerwację" at bounding box center [701, 55] width 294 height 45
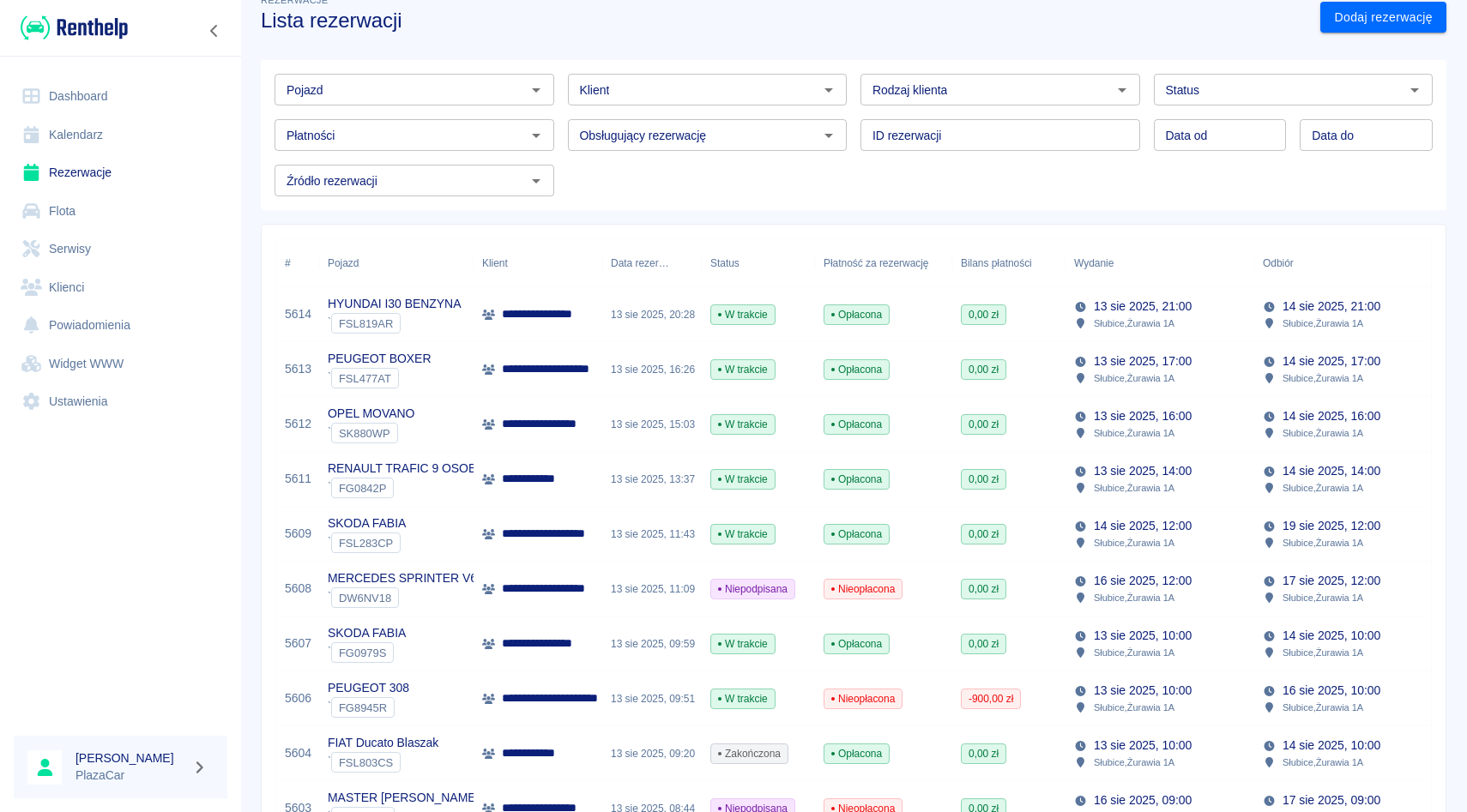
scroll to position [0, 0]
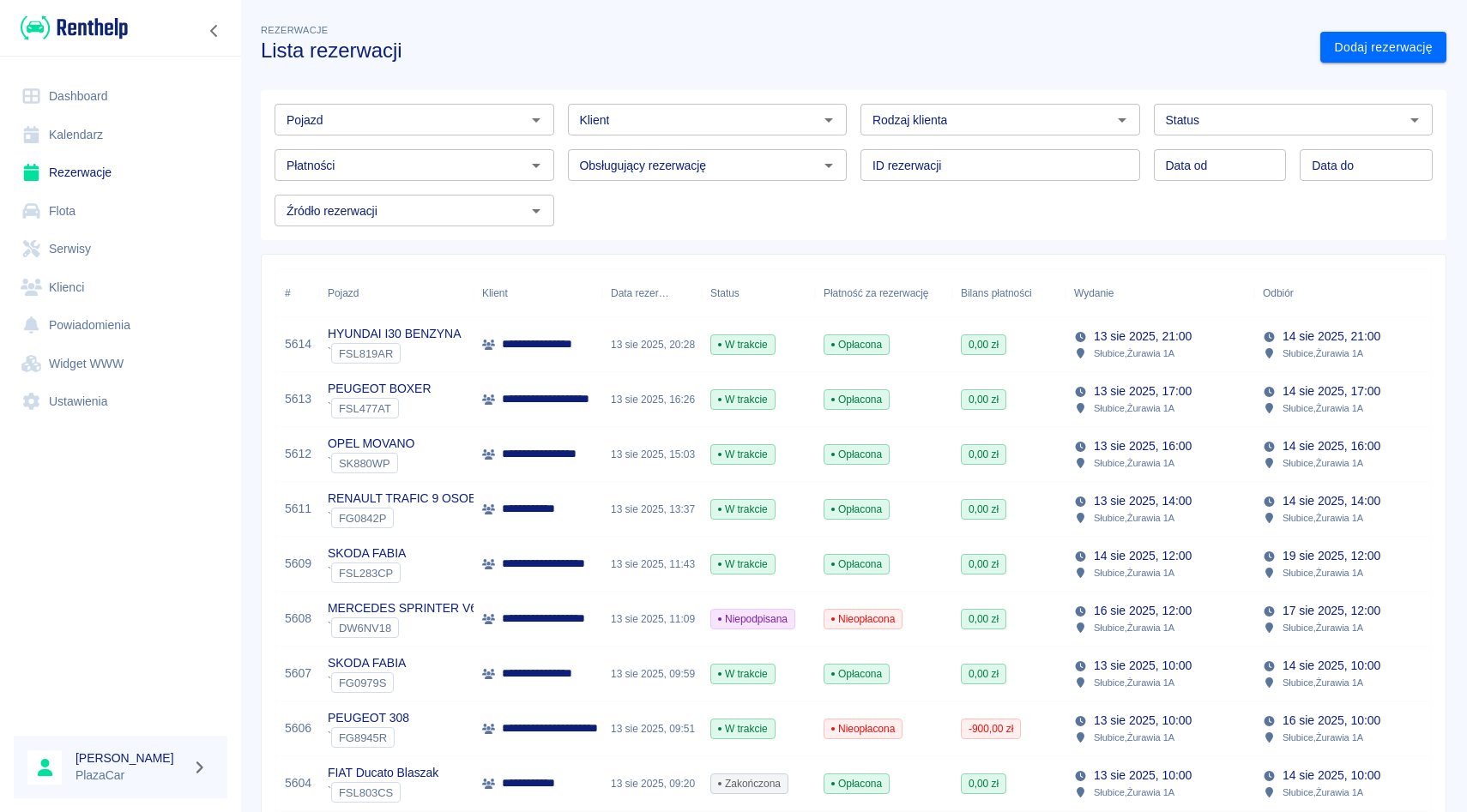
click at [591, 405] on p "**********" at bounding box center [556, 399] width 109 height 18
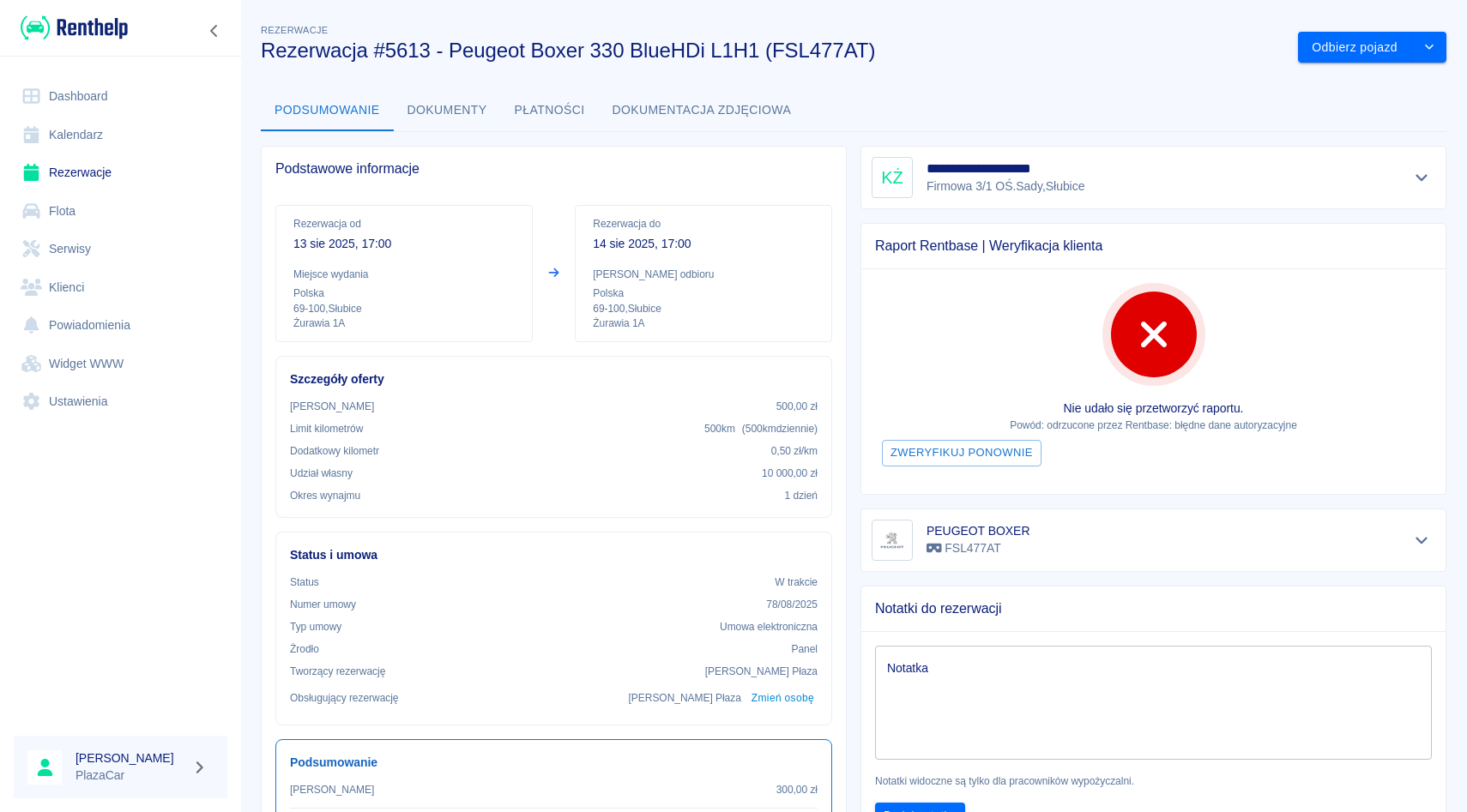
click at [1434, 172] on div at bounding box center [1422, 177] width 28 height 24
click at [1425, 173] on icon "Pokaż szczegóły" at bounding box center [1422, 178] width 19 height 15
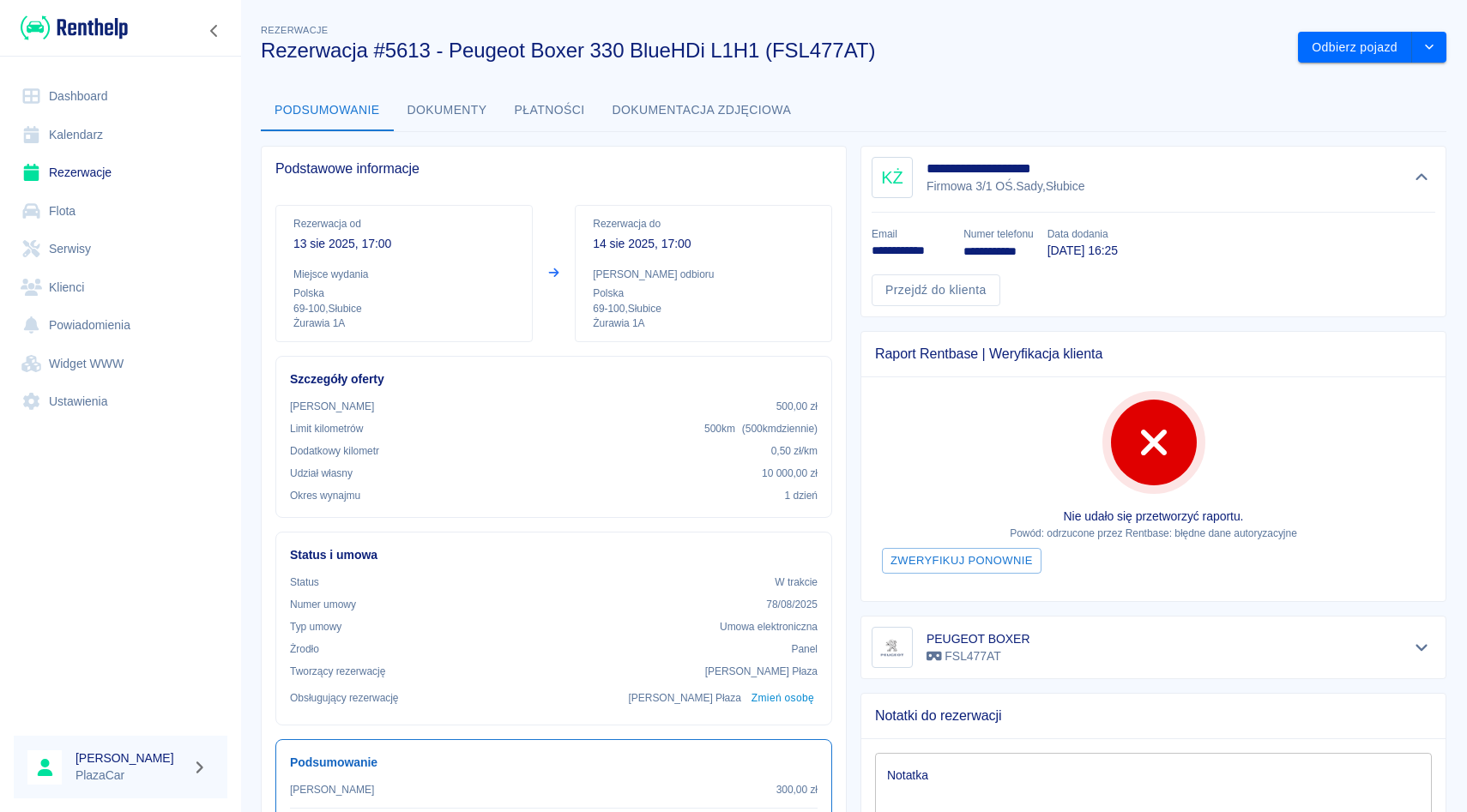
click at [186, 181] on link "Rezerwacje" at bounding box center [120, 173] width 213 height 39
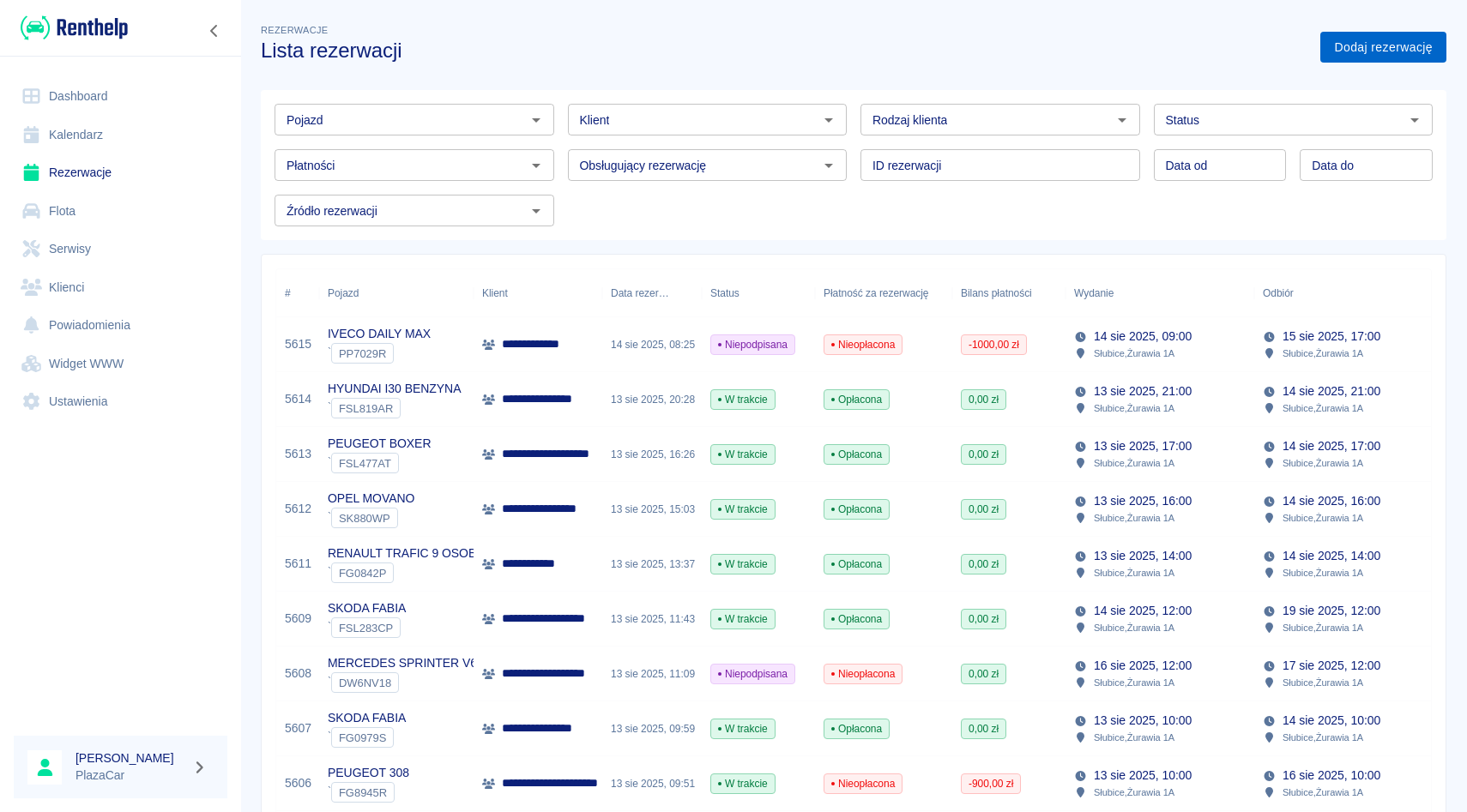
click at [1396, 44] on link "Dodaj rezerwację" at bounding box center [1383, 47] width 127 height 32
